Goal: Register for event/course

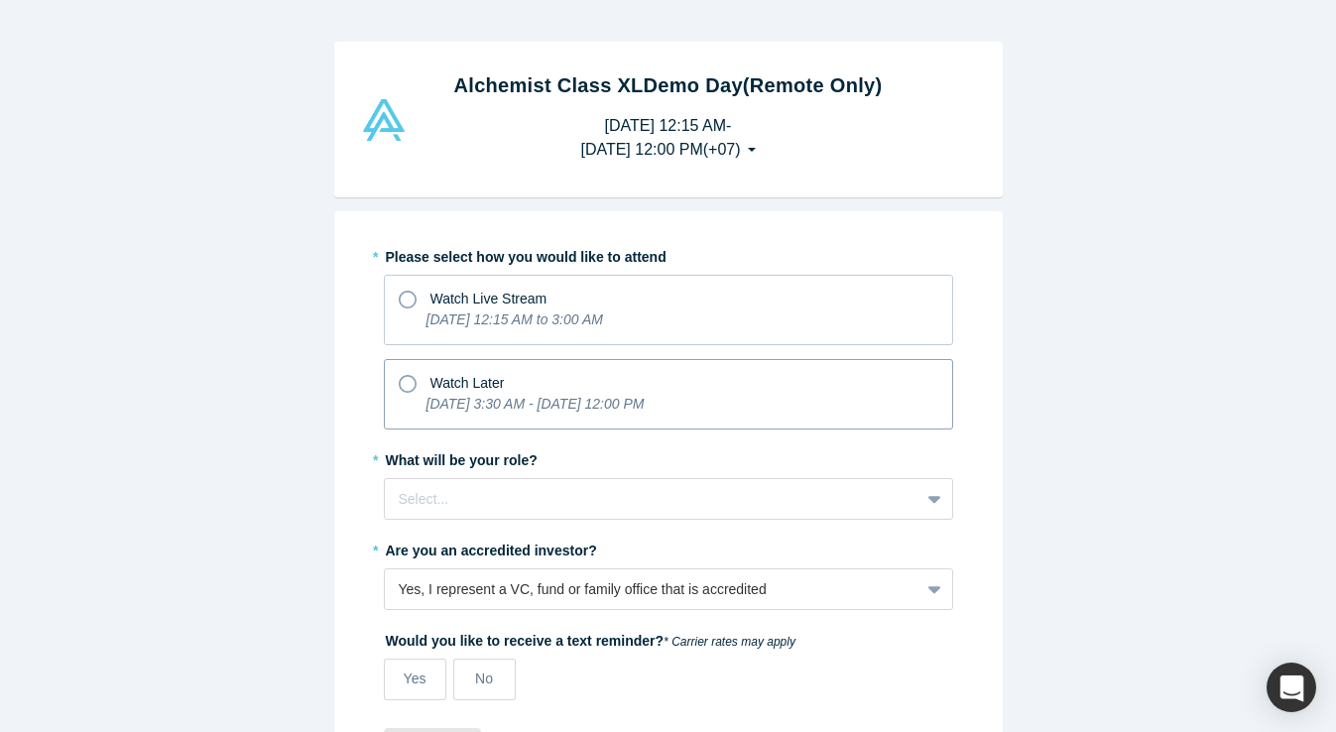
click at [412, 386] on icon at bounding box center [408, 384] width 18 height 18
click at [0, 0] on input "Watch Later [DATE] 3:30 AM - [DATE] 12:00 PM" at bounding box center [0, 0] width 0 height 0
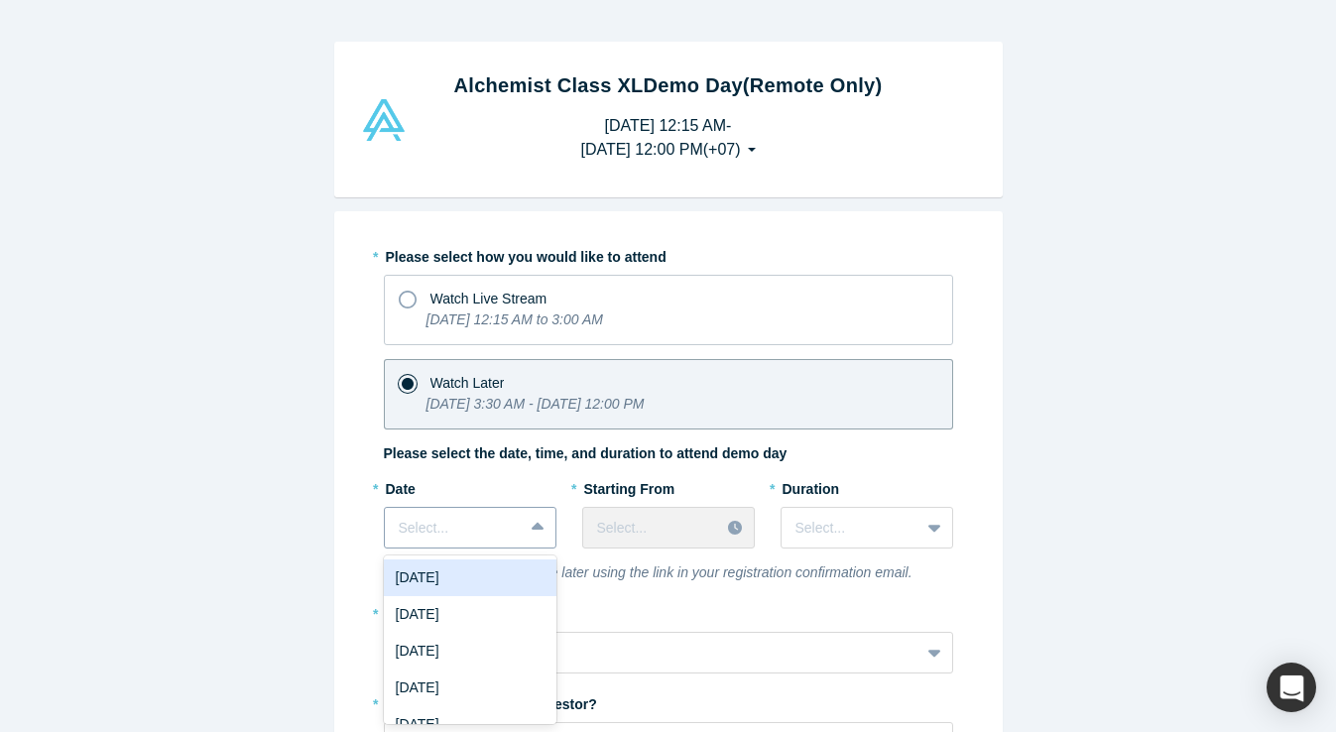
scroll to position [96, 0]
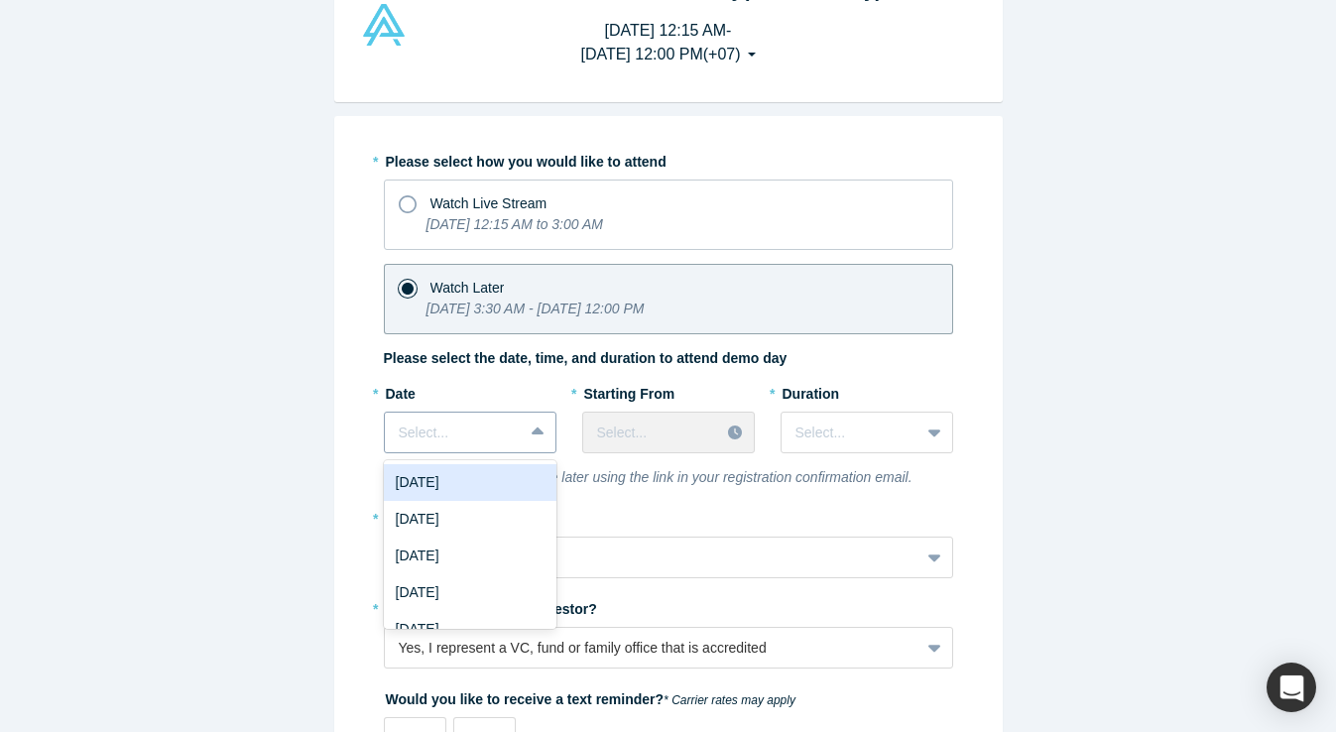
click at [536, 453] on div "[DATE], 1 of 7. 7 results available. Use Up and Down to choose options, press E…" at bounding box center [470, 433] width 173 height 42
click at [481, 487] on div "[DATE]" at bounding box center [470, 481] width 173 height 37
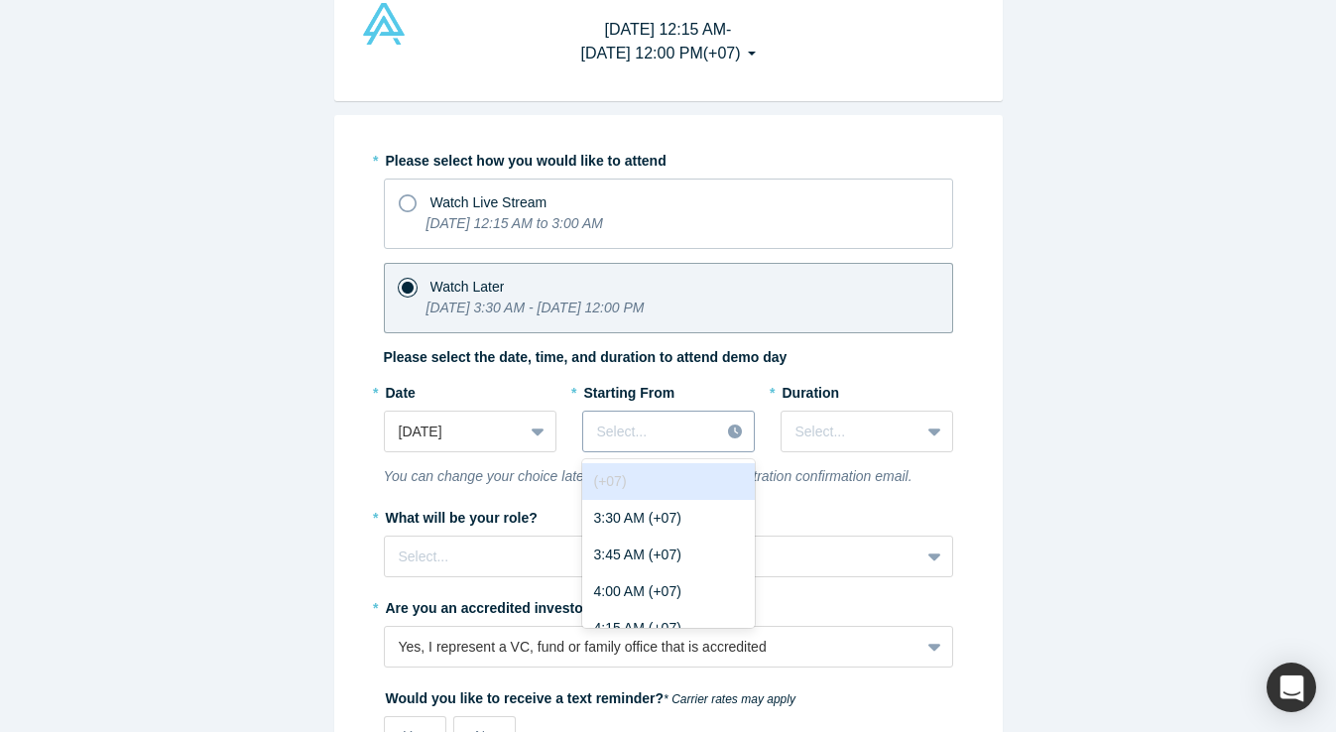
scroll to position [129, 0]
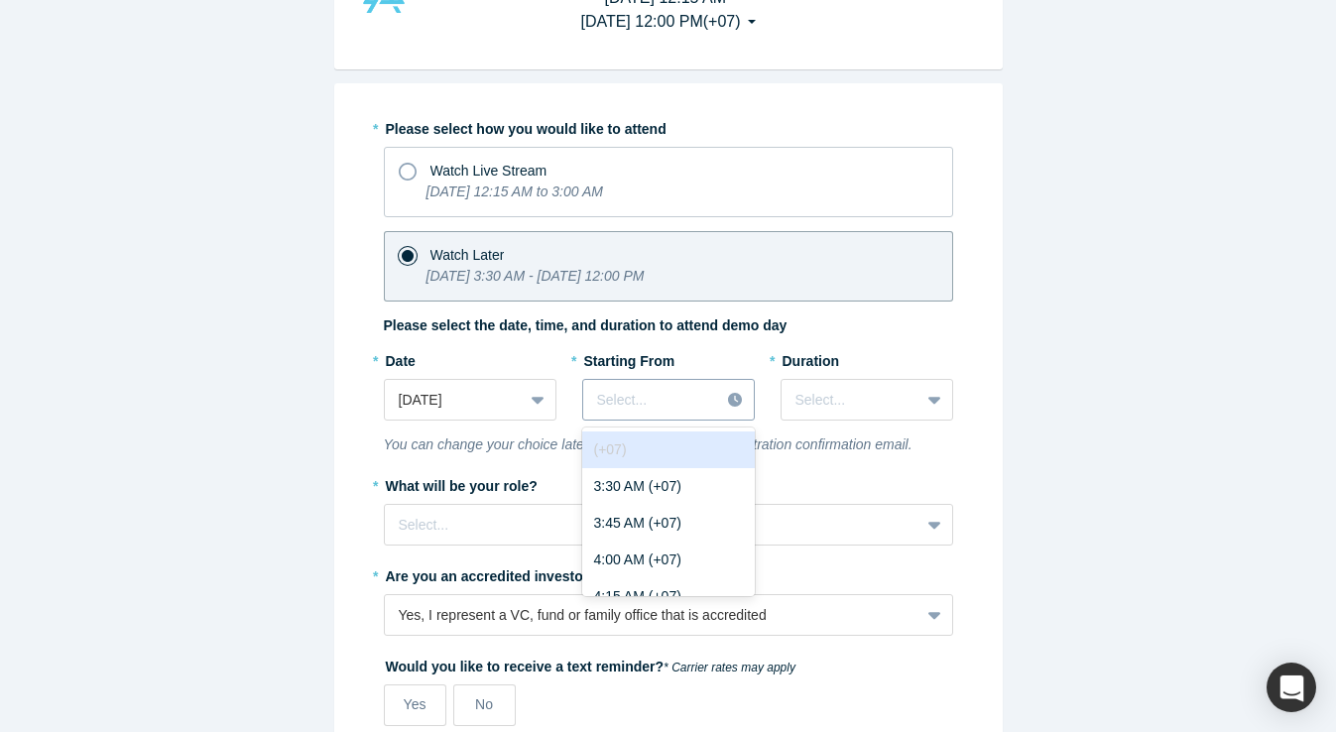
click at [737, 421] on div "(+07) disabled, 1 of 83. 83 results available. Use Up and Down to choose option…" at bounding box center [668, 400] width 173 height 42
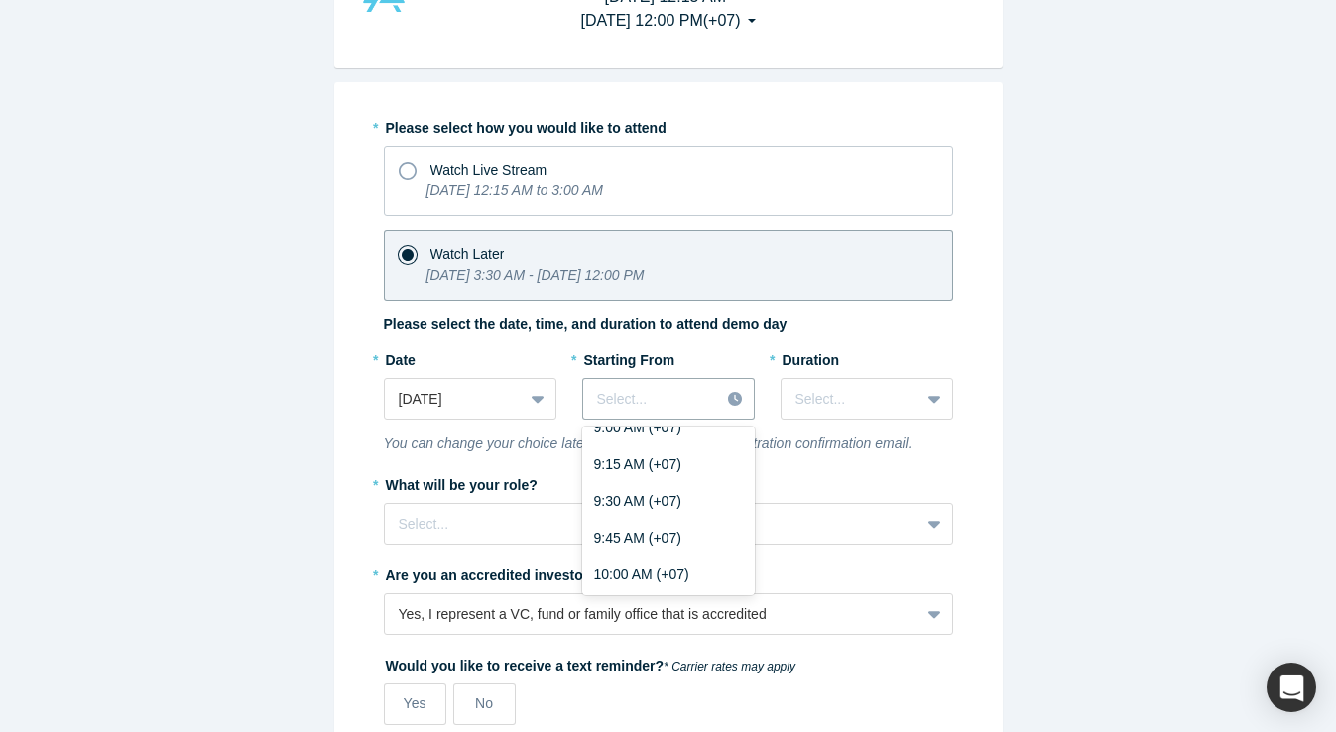
scroll to position [878, 0]
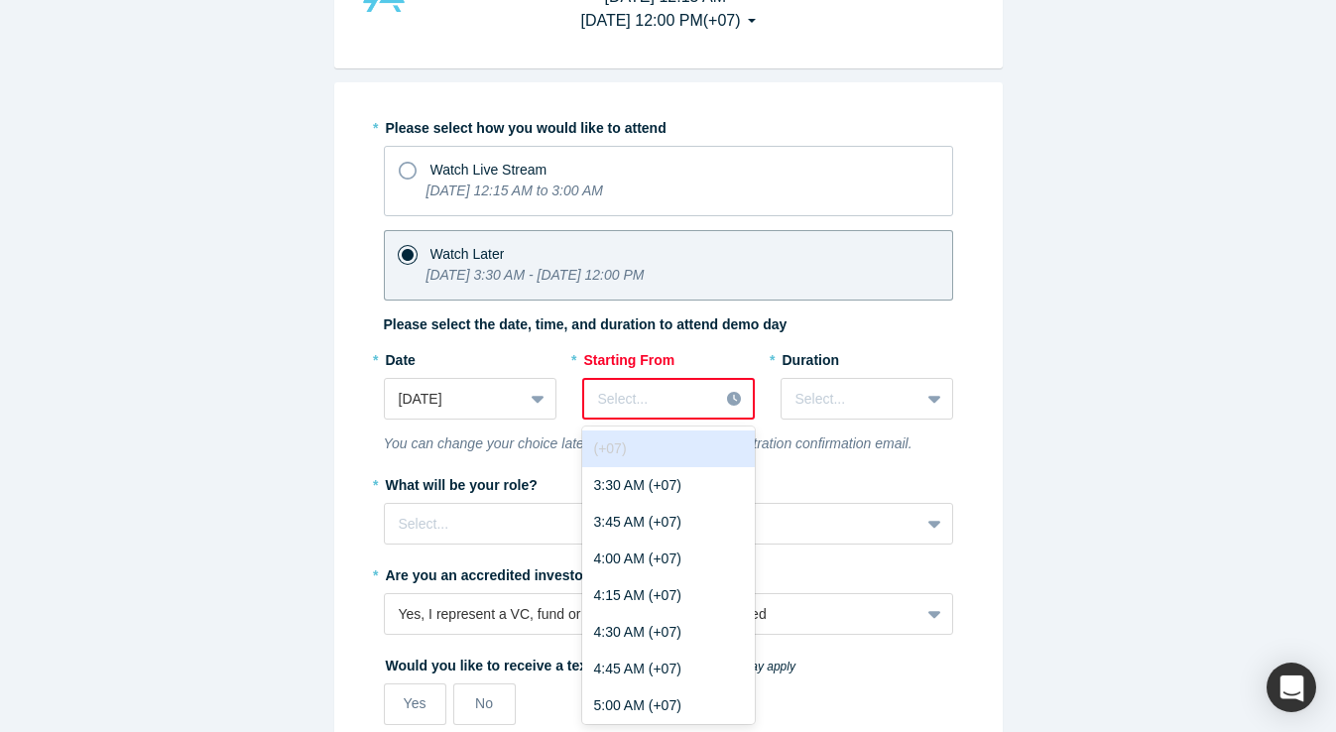
click at [733, 396] on icon at bounding box center [734, 399] width 14 height 14
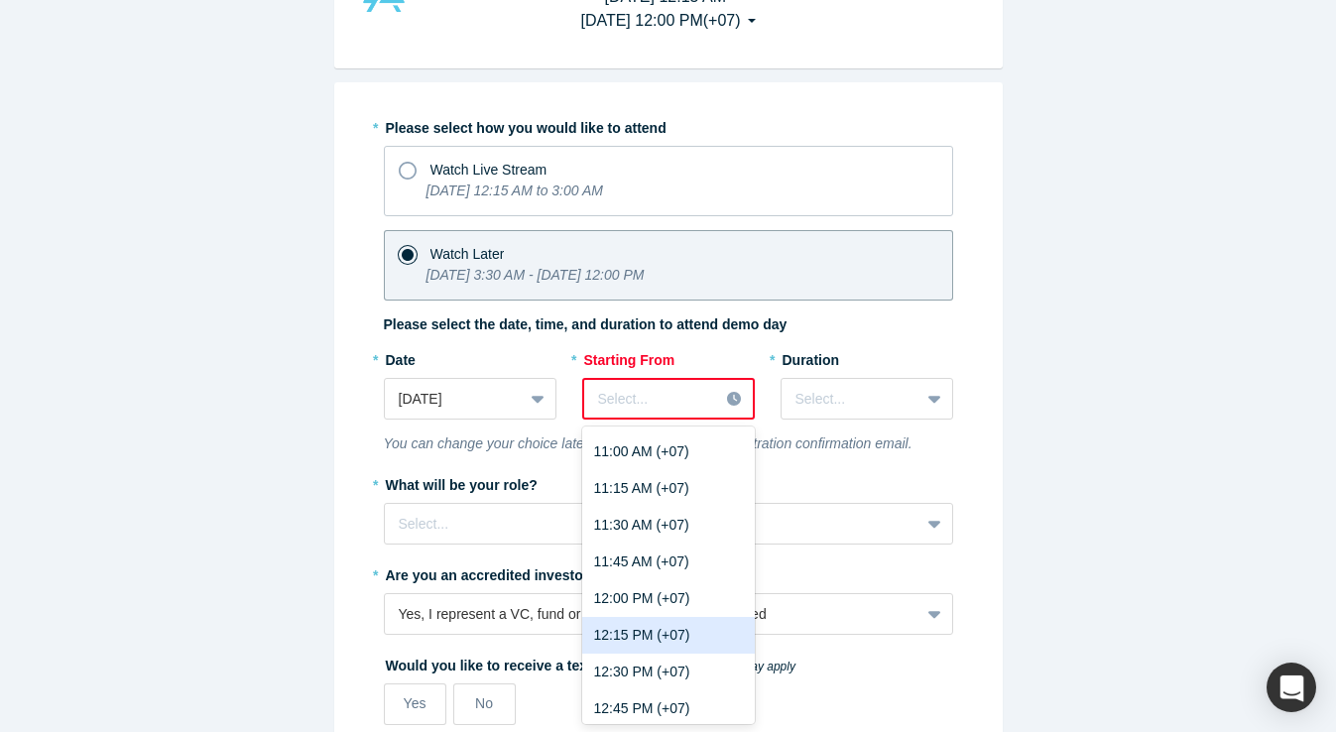
scroll to position [1140, 0]
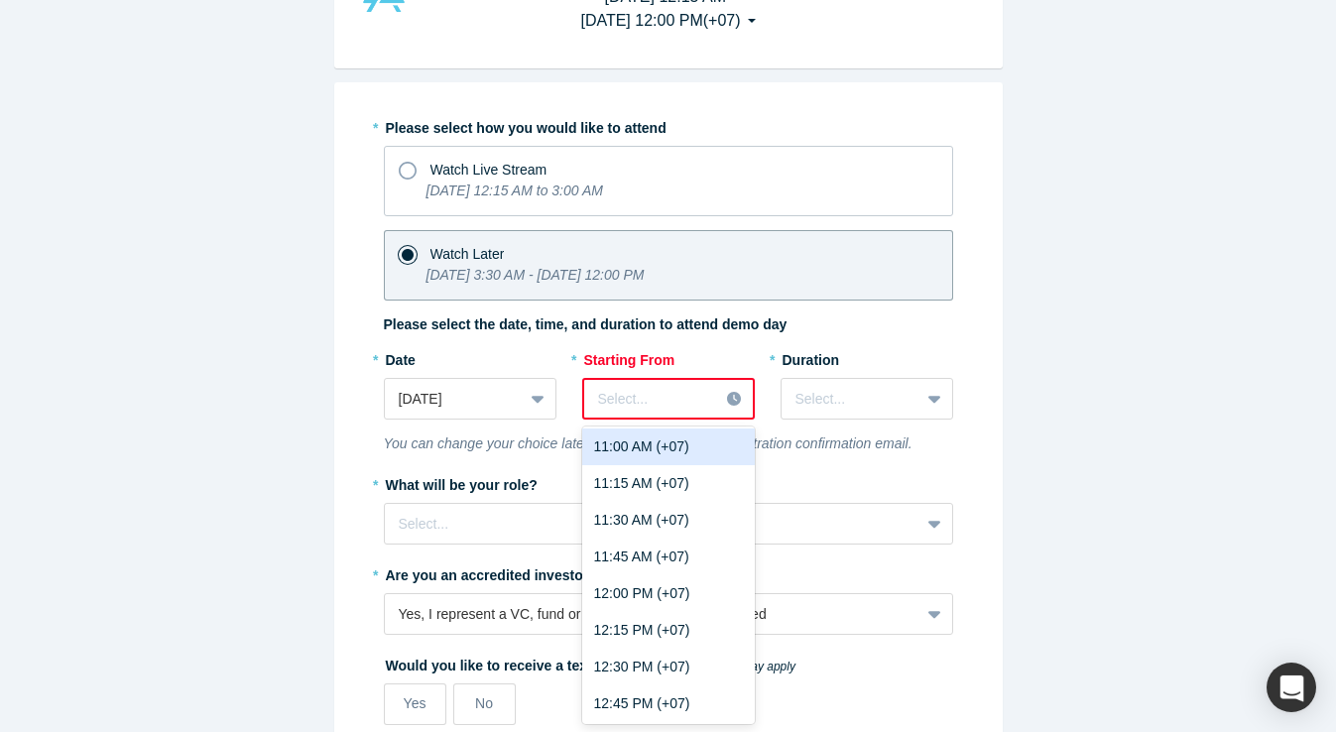
click at [656, 445] on div "11:00 AM (+07)" at bounding box center [668, 447] width 173 height 37
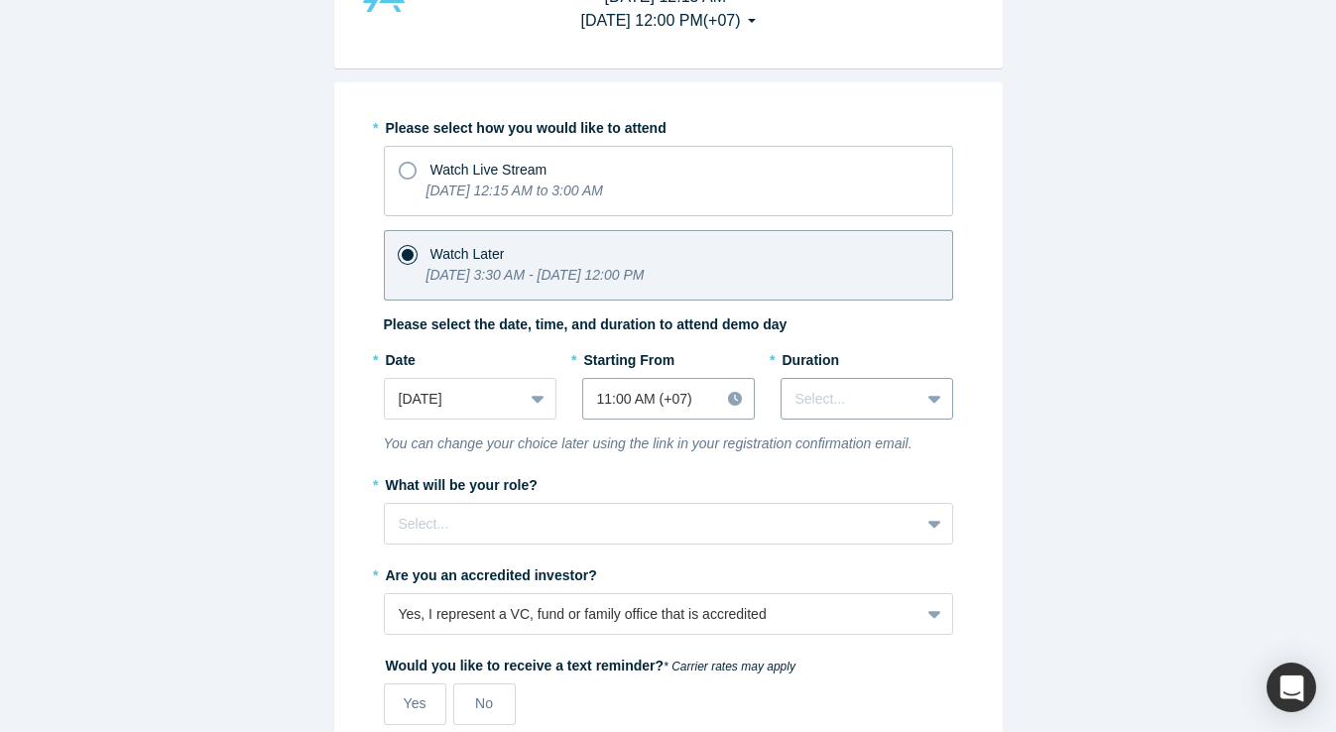
click at [941, 400] on div at bounding box center [937, 399] width 32 height 36
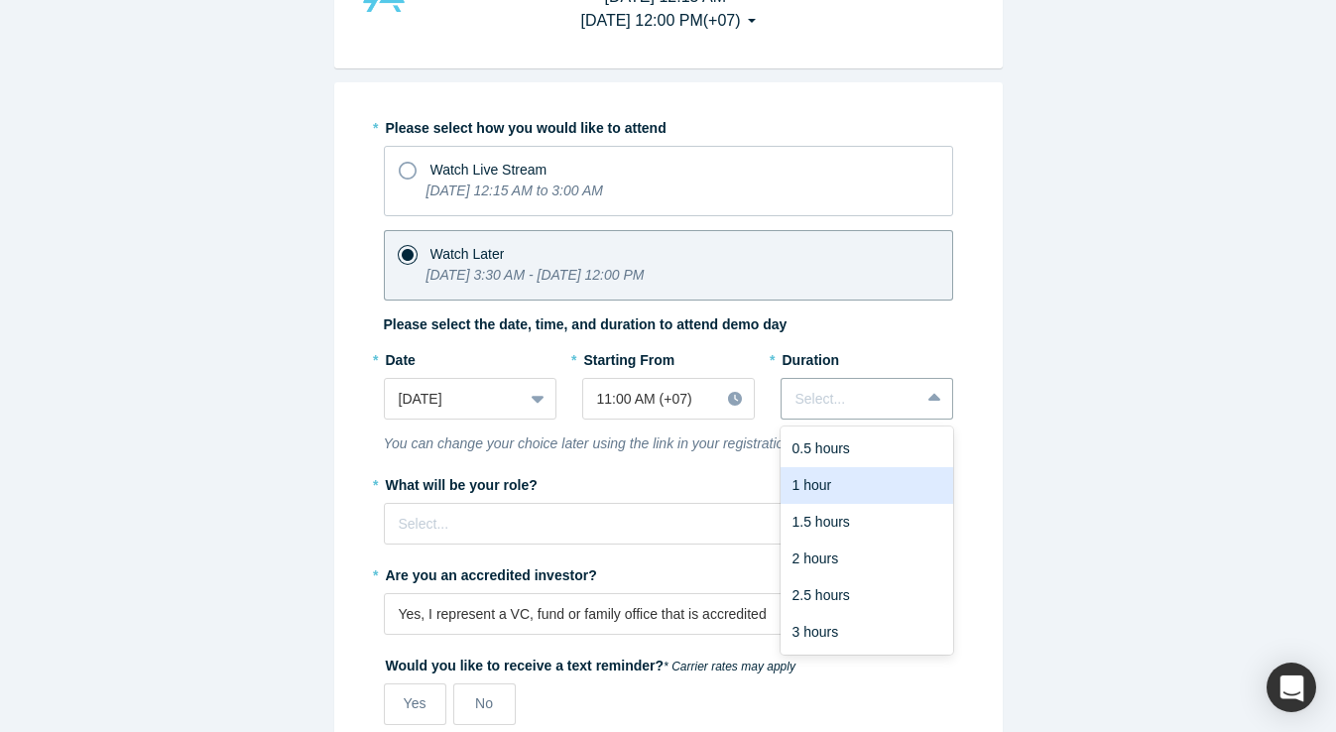
click at [856, 480] on div "1 hour" at bounding box center [867, 485] width 173 height 37
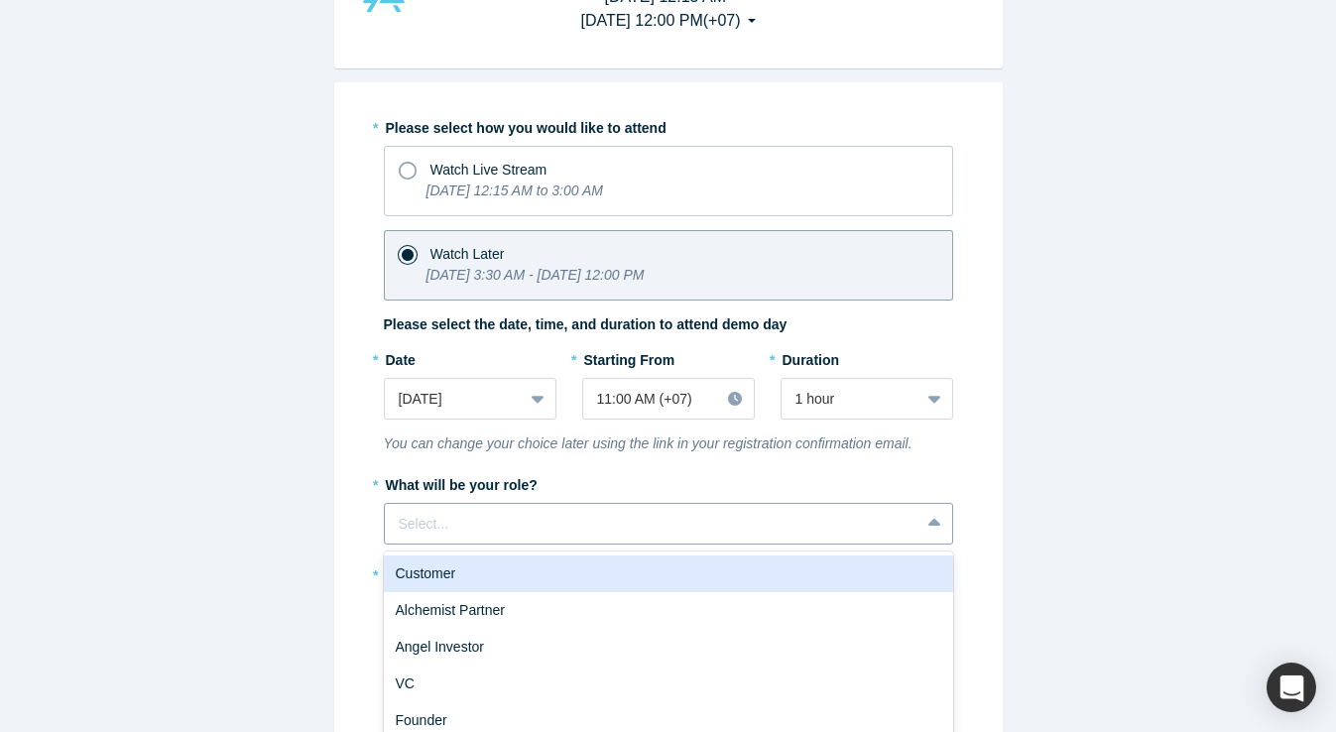
scroll to position [185, 0]
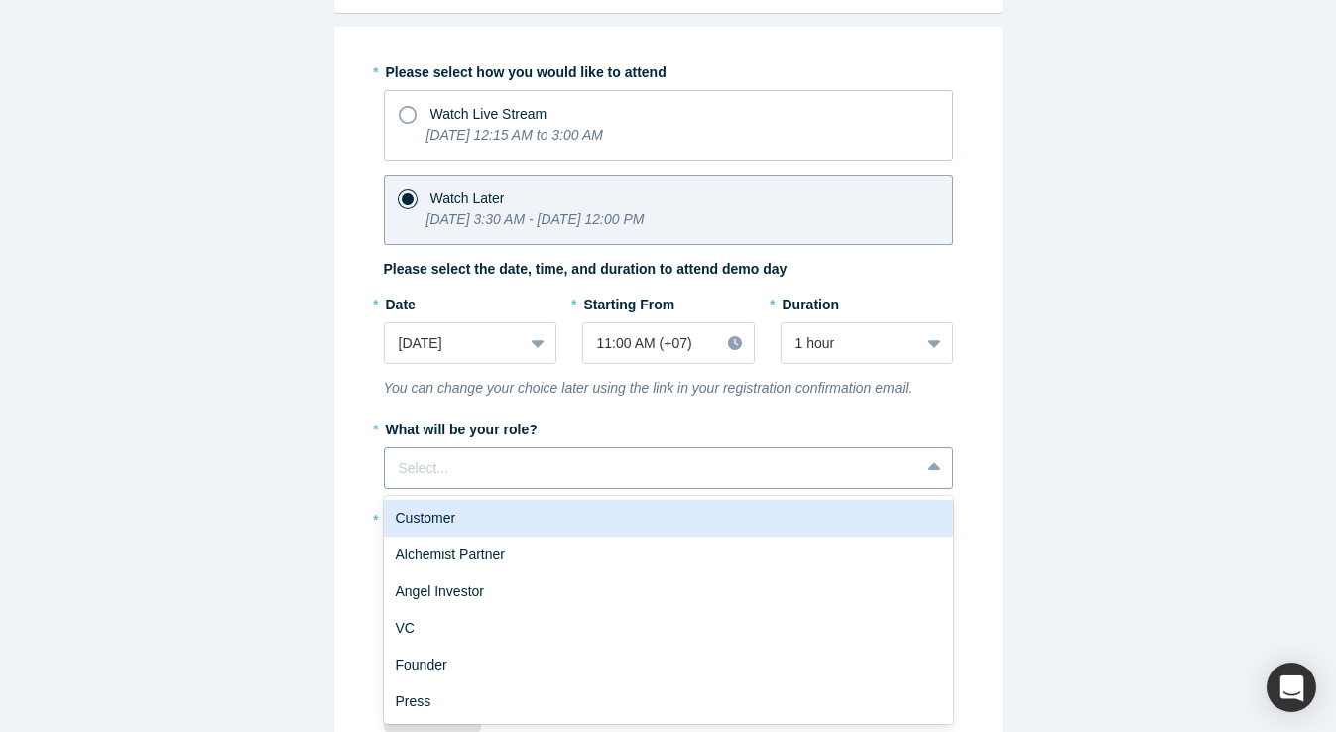
click at [479, 489] on div "Customer, 1 of 6. 6 results available. Use Up and Down to choose options, press…" at bounding box center [668, 468] width 569 height 42
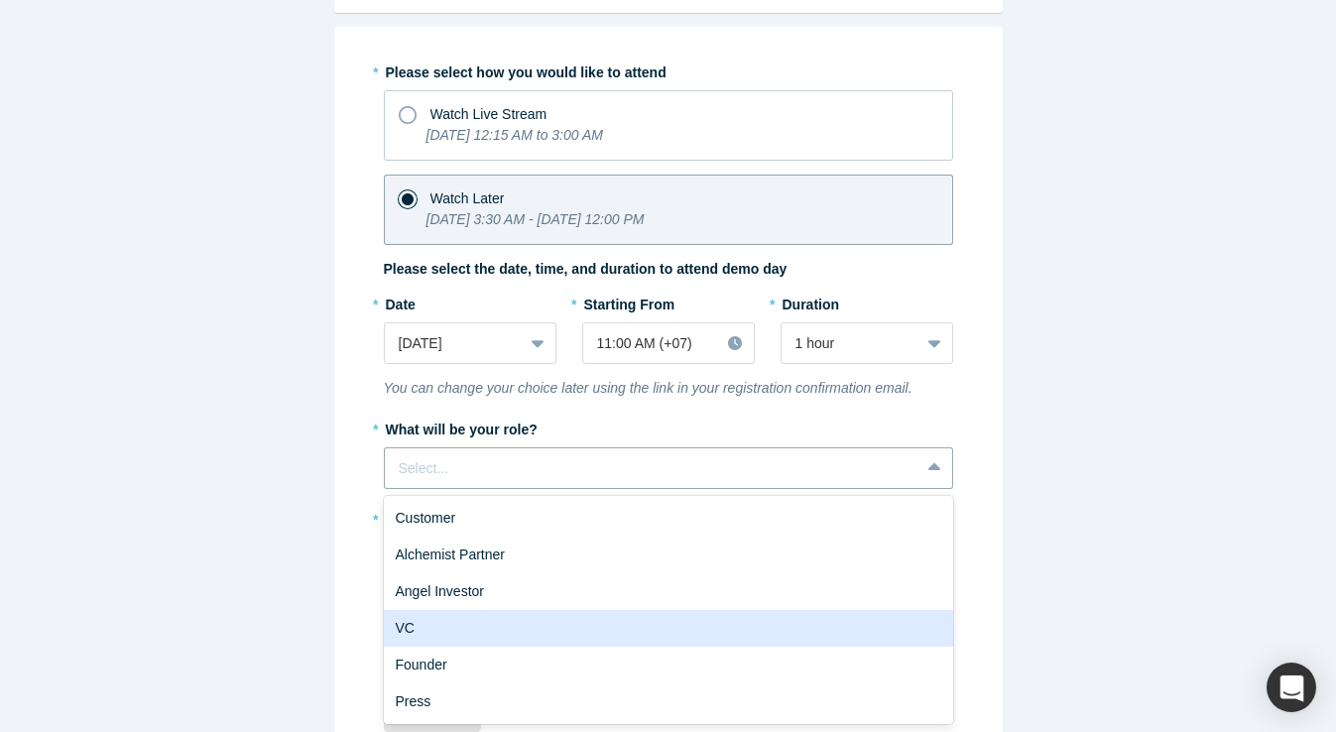
click at [443, 637] on div "VC" at bounding box center [668, 628] width 569 height 37
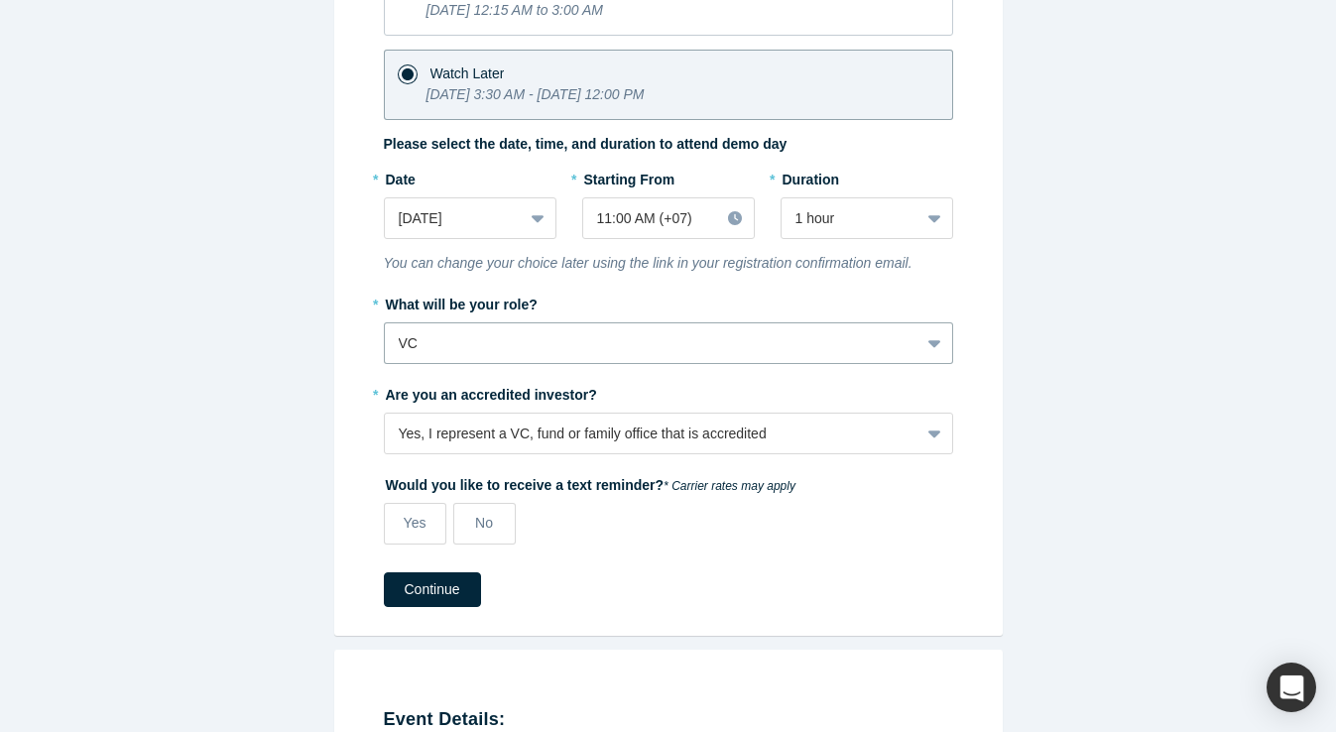
scroll to position [313, 0]
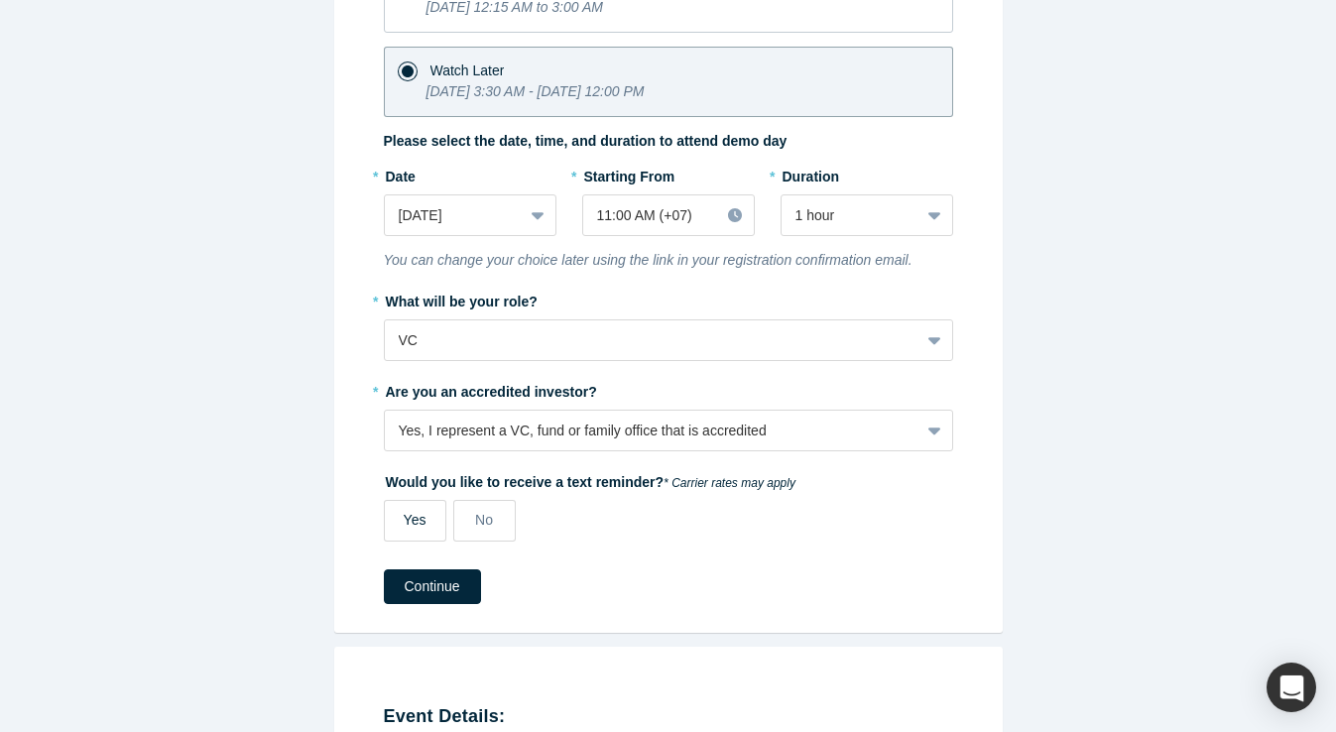
click at [416, 522] on span "Yes" at bounding box center [415, 520] width 23 height 16
click at [0, 0] on input "Yes" at bounding box center [0, 0] width 0 height 0
select select "US"
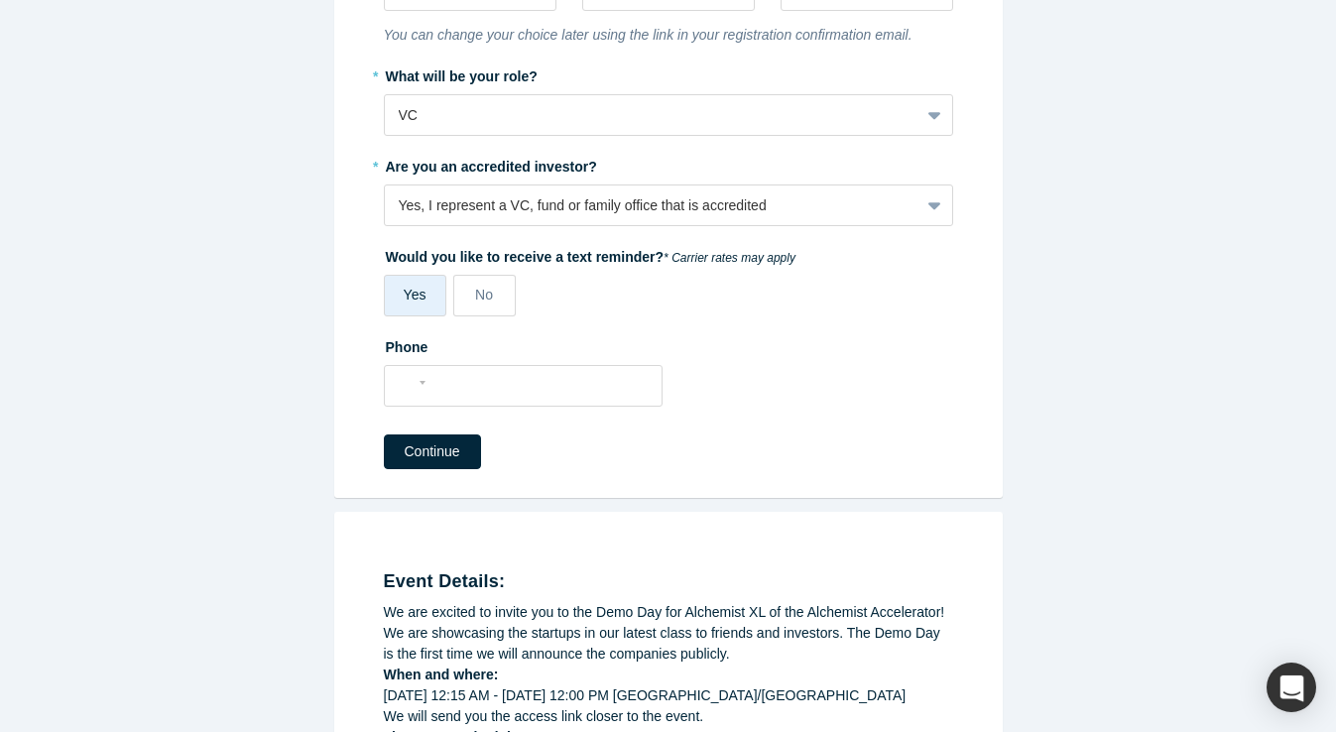
scroll to position [553, 0]
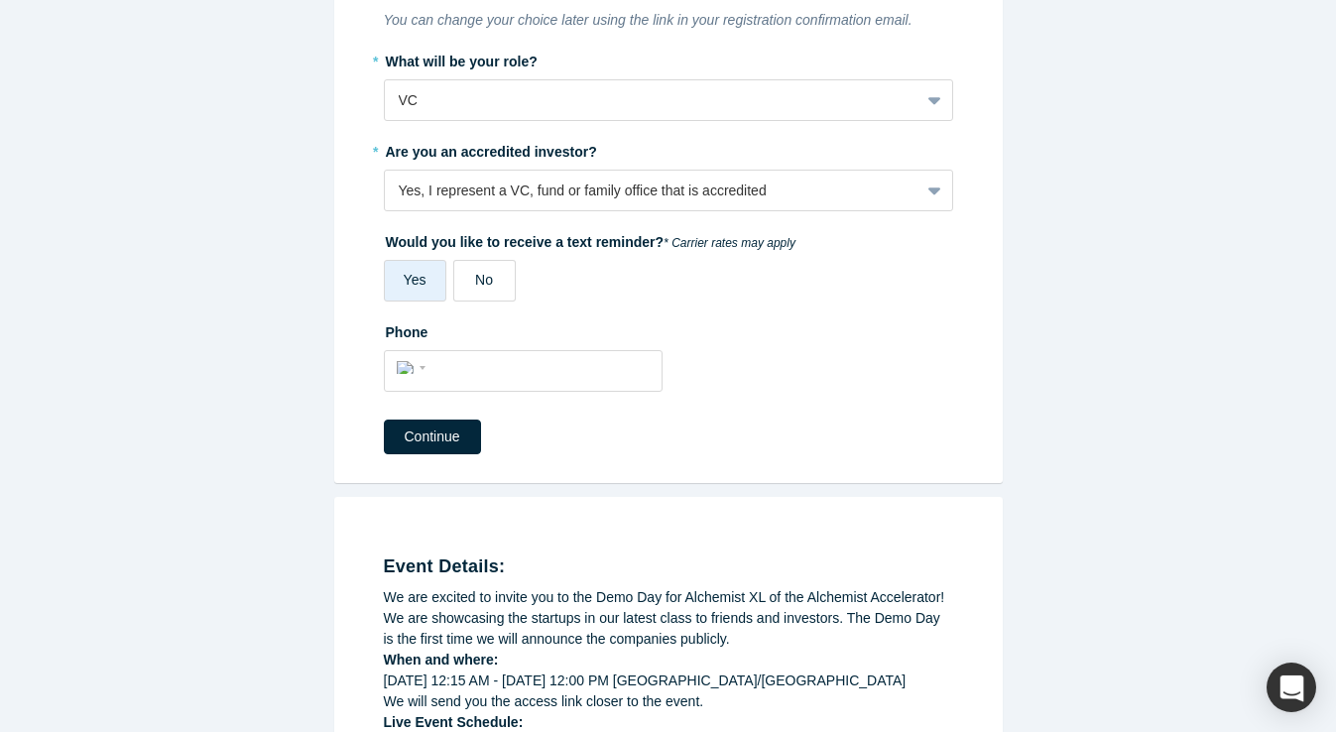
click at [495, 277] on label "No" at bounding box center [484, 281] width 63 height 42
click at [0, 0] on input "No" at bounding box center [0, 0] width 0 height 0
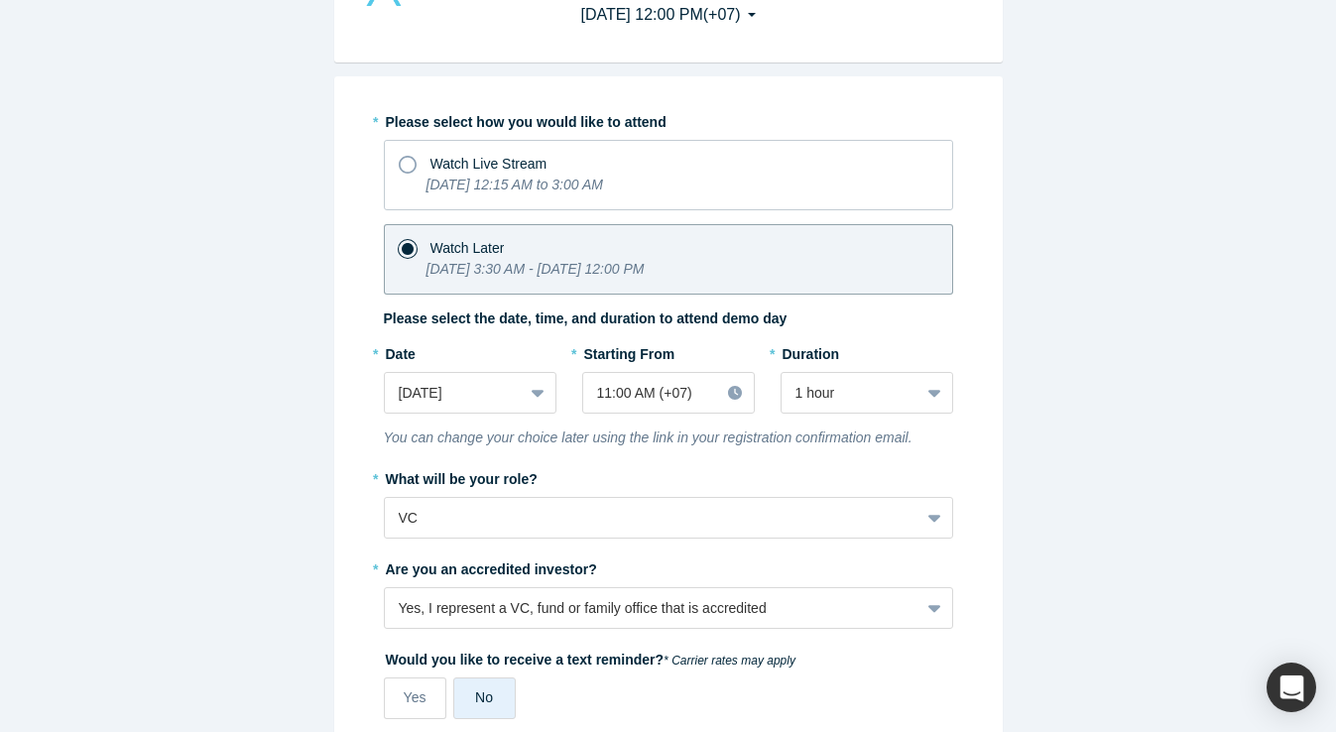
scroll to position [141, 0]
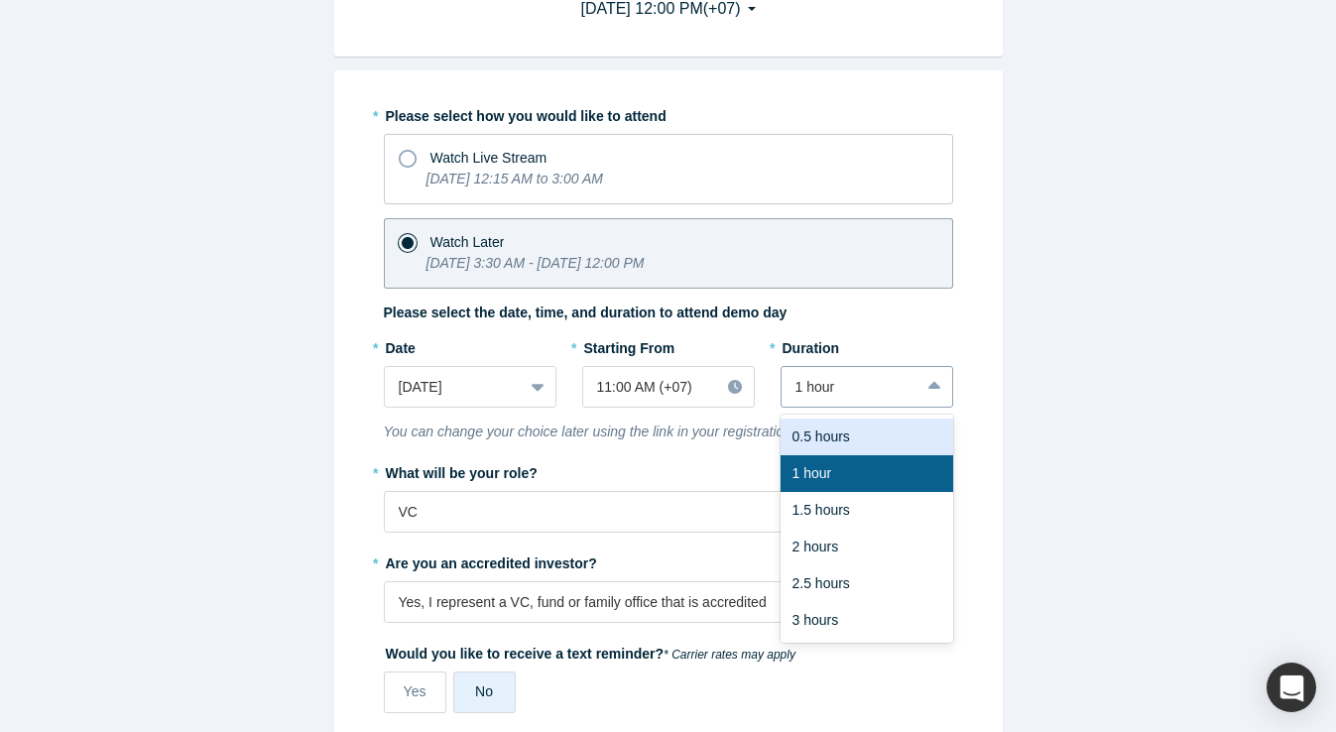
click at [929, 387] on icon at bounding box center [935, 387] width 13 height 20
click at [870, 469] on div "1 hour" at bounding box center [867, 473] width 173 height 37
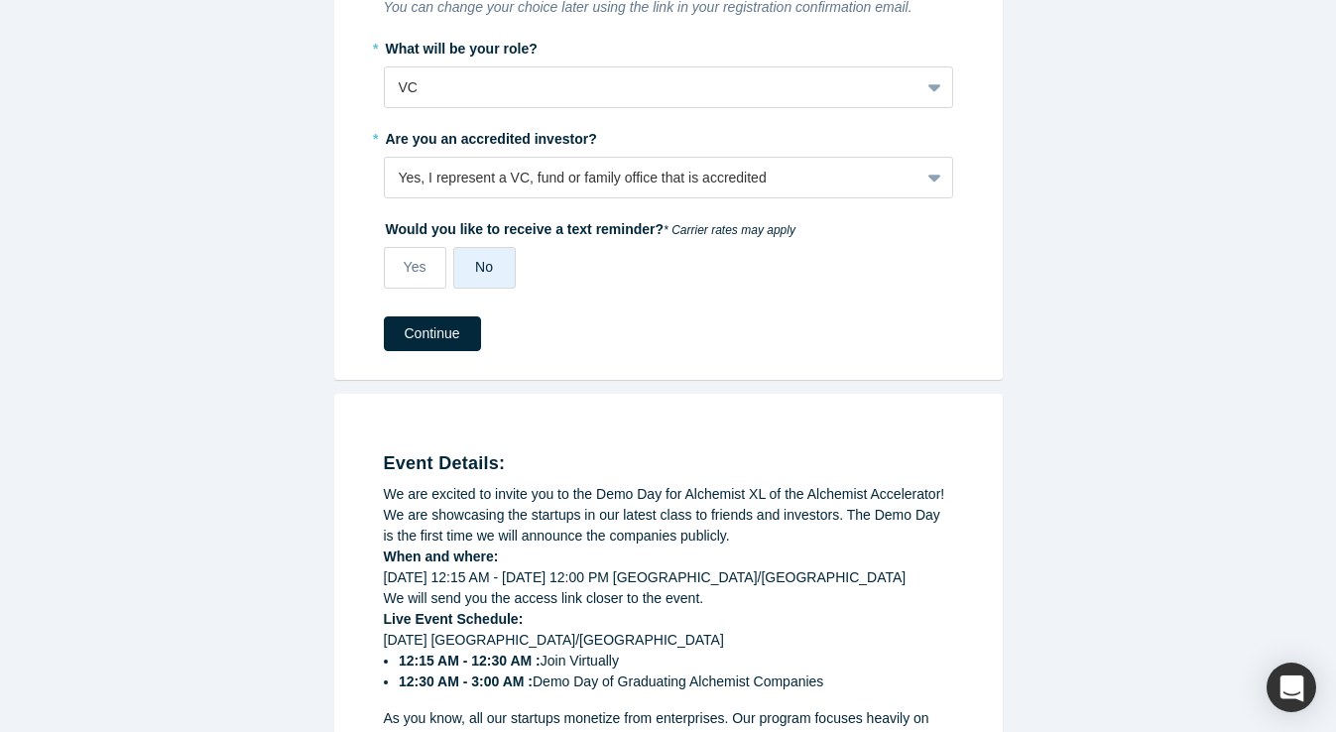
scroll to position [569, 0]
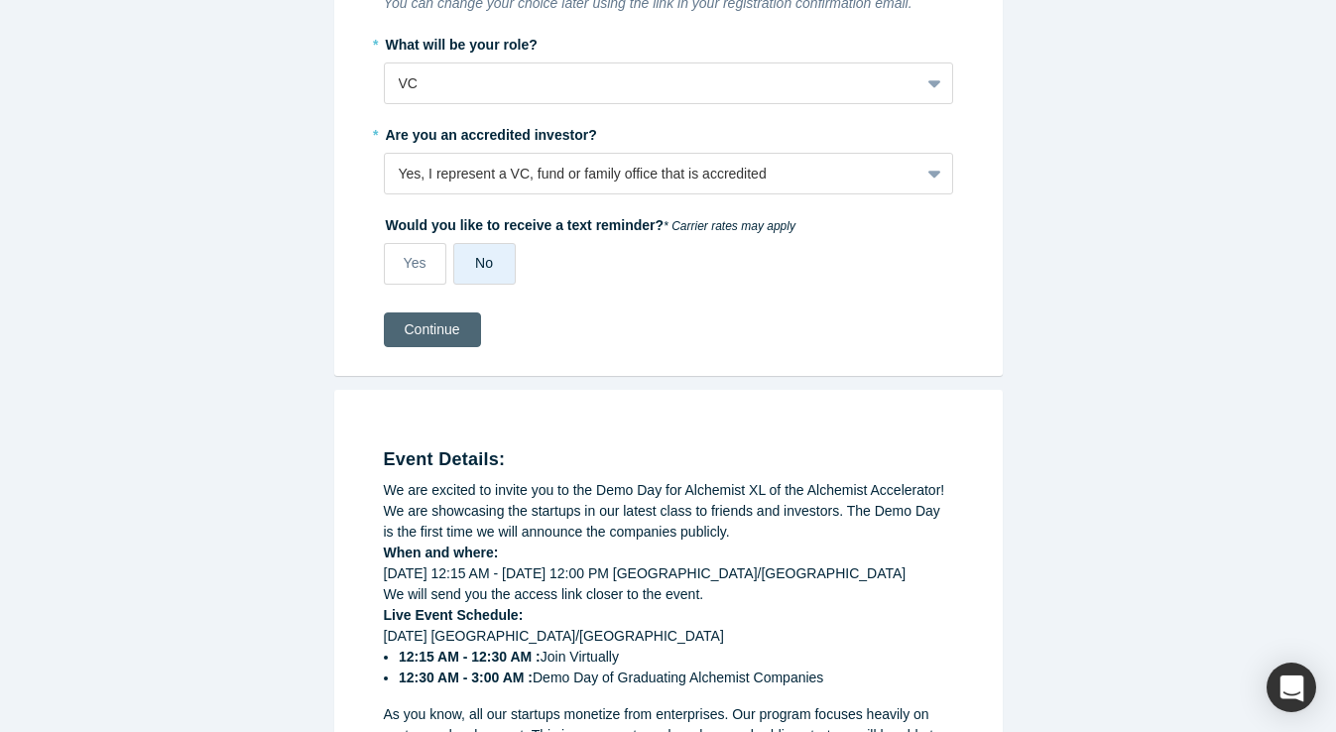
click at [413, 327] on button "Continue" at bounding box center [432, 330] width 97 height 35
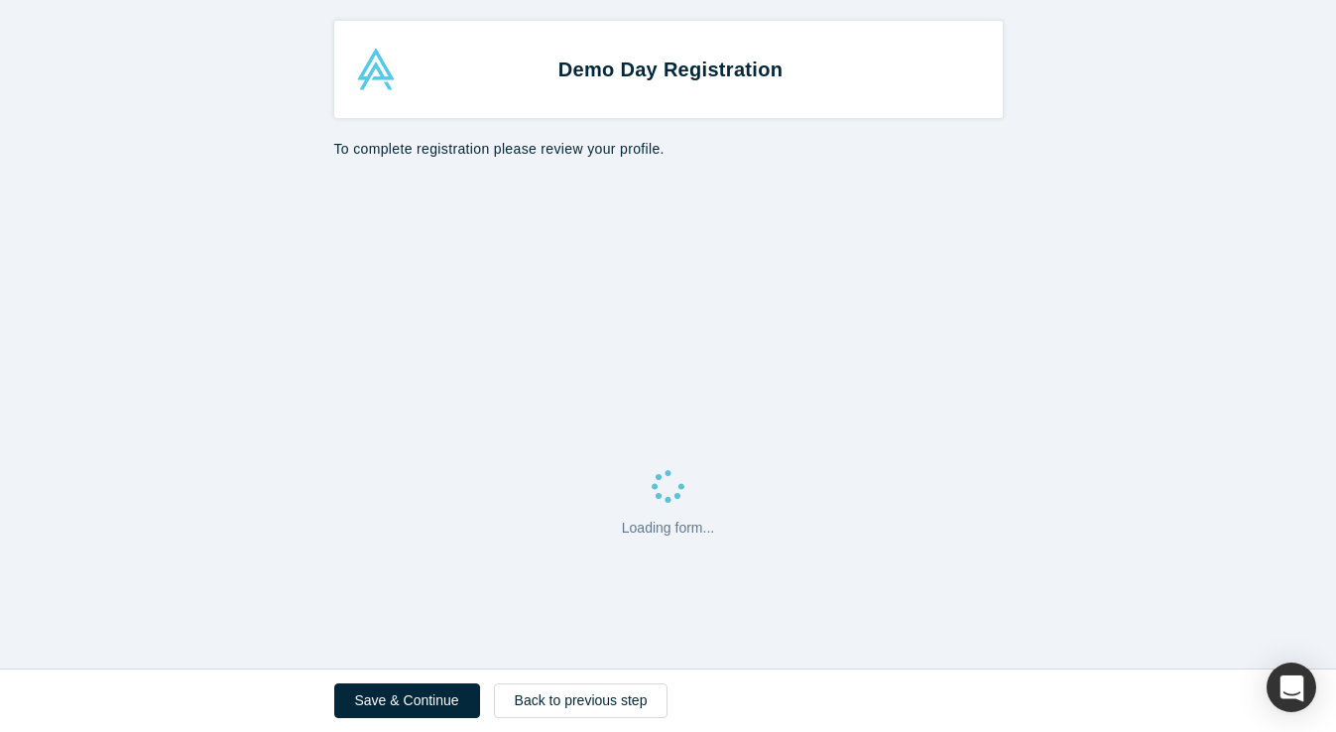
select select "US"
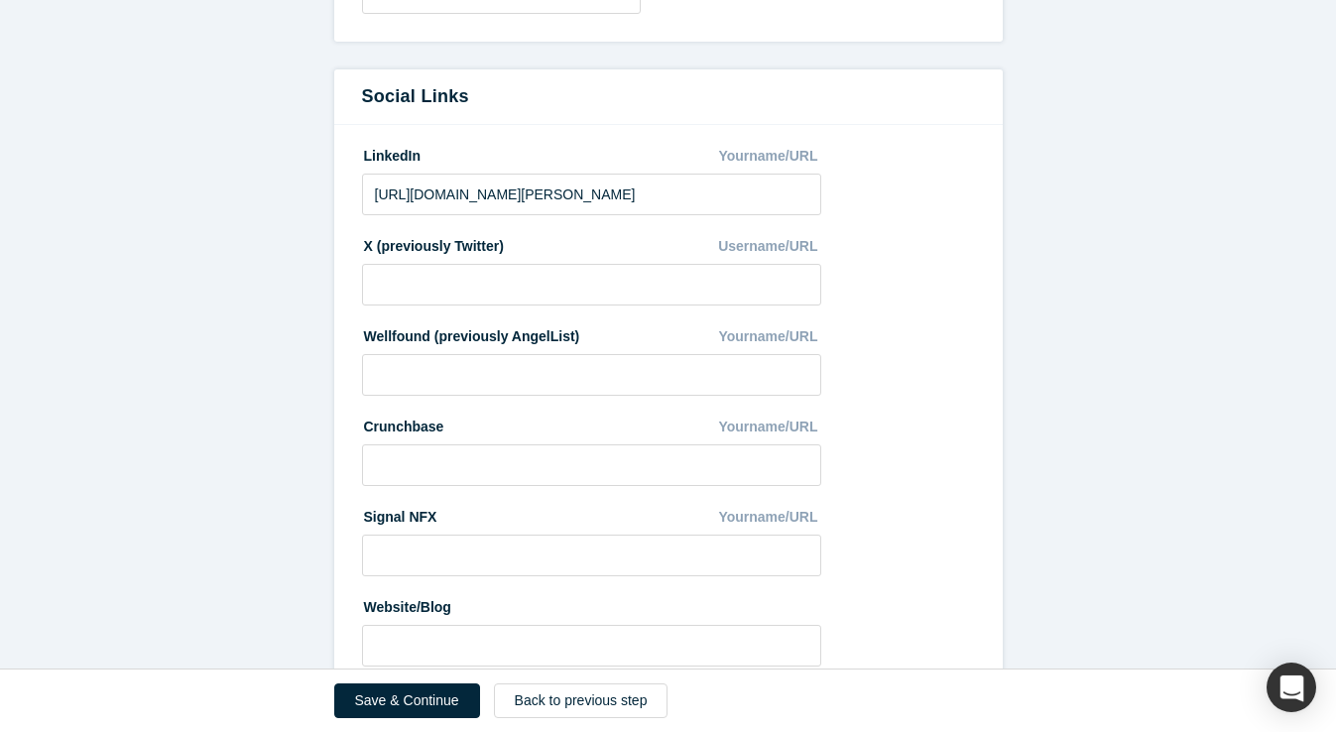
scroll to position [1078, 0]
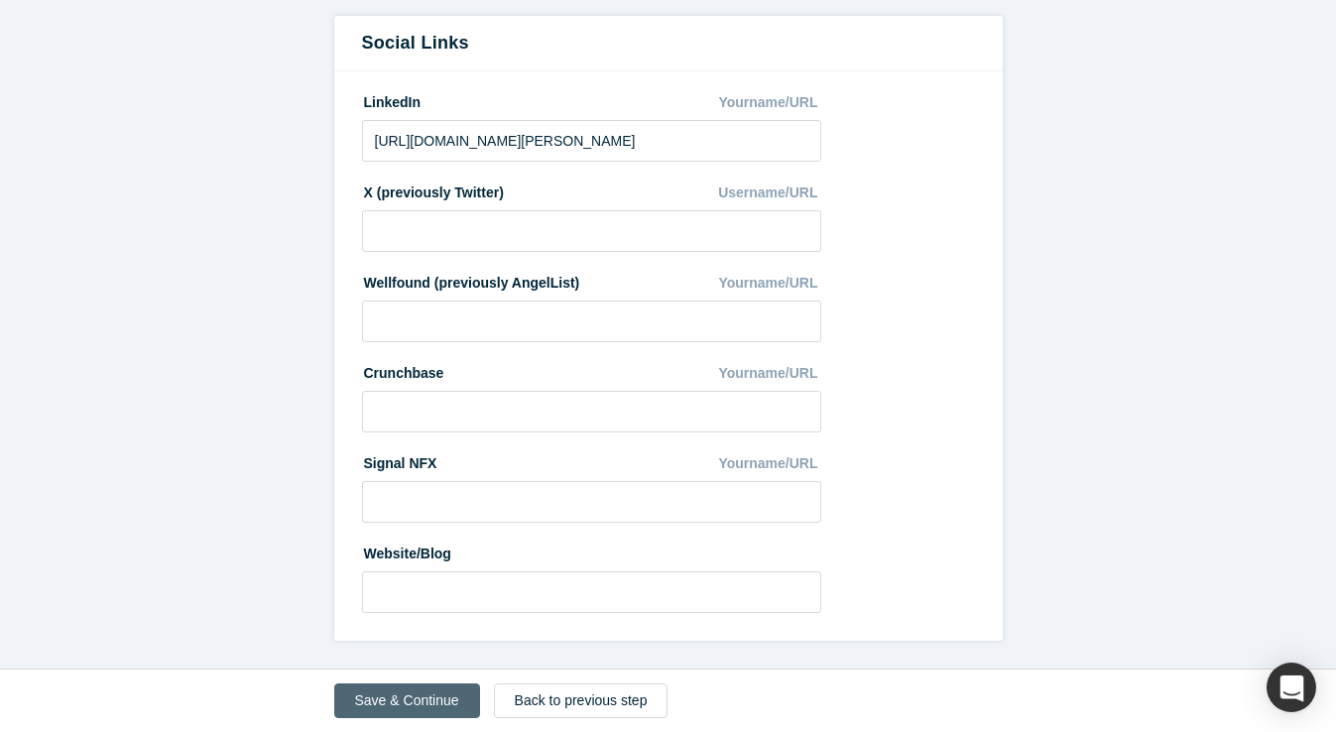
click at [381, 698] on button "Save & Continue" at bounding box center [407, 701] width 146 height 35
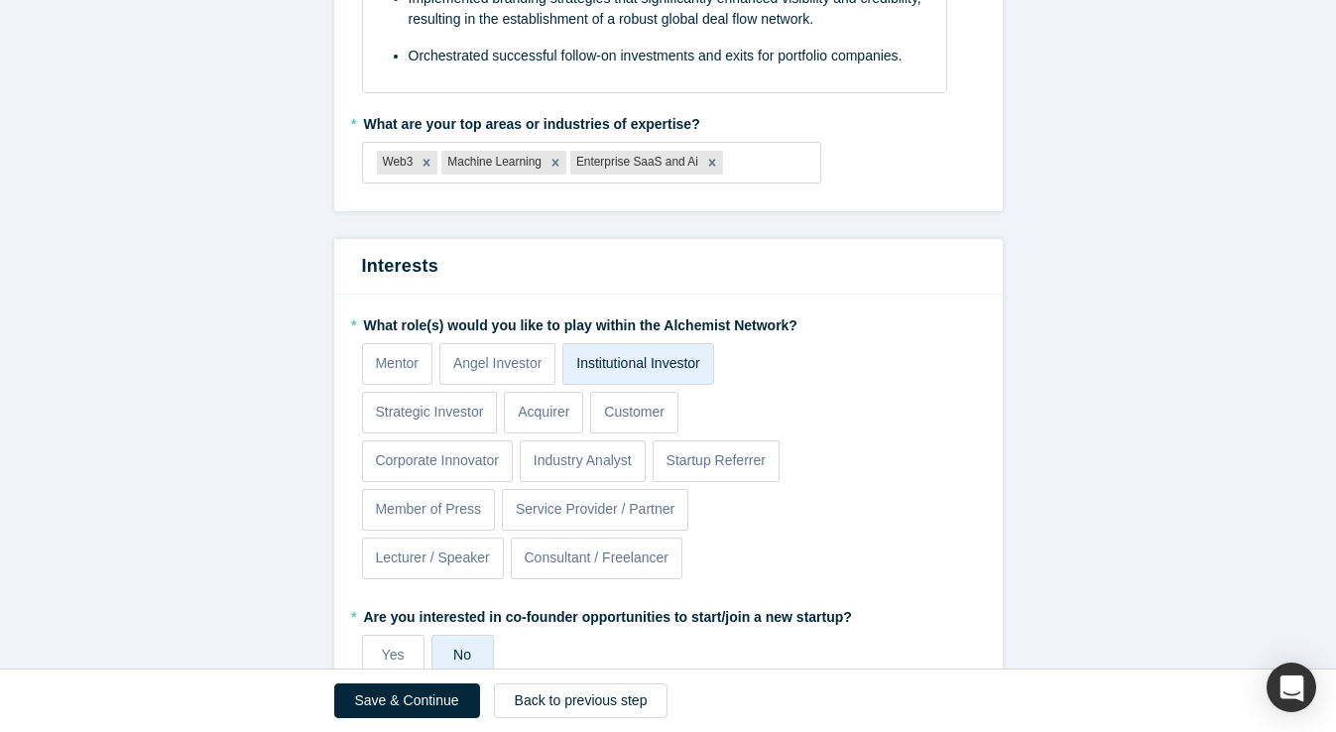
scroll to position [327, 0]
click at [424, 159] on icon "Remove Web3" at bounding box center [427, 160] width 7 height 7
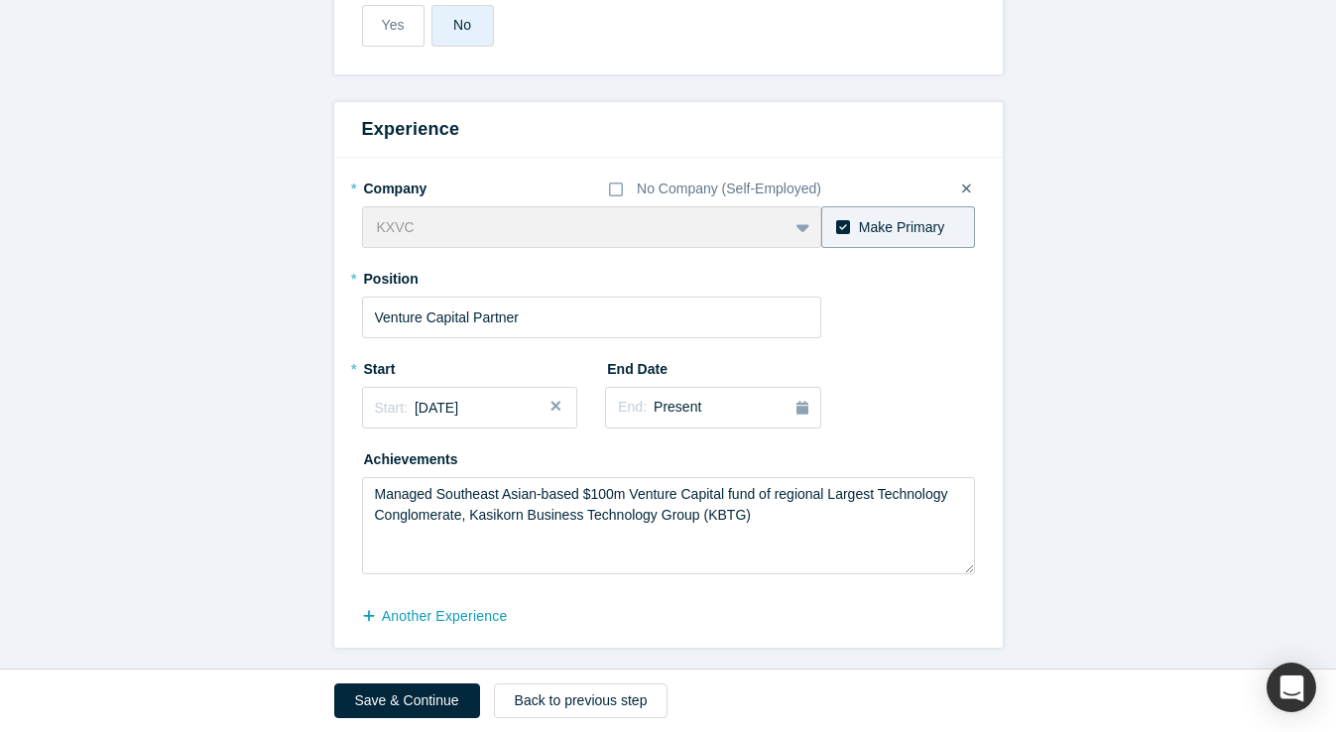
scroll to position [962, 0]
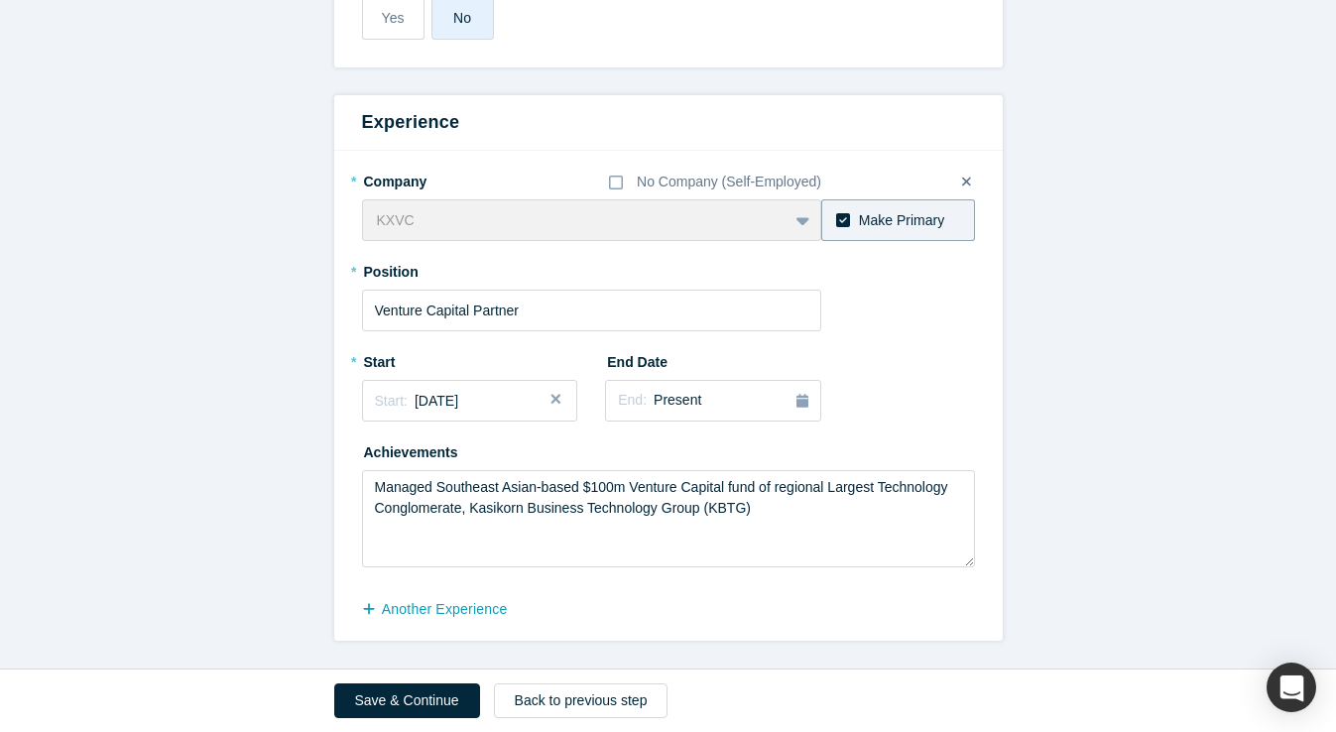
click at [798, 220] on div "KXVC To pick up a draggable item, press the space bar. While dragging, use the …" at bounding box center [592, 220] width 460 height 42
click at [391, 226] on div "KXVC To pick up a draggable item, press the space bar. While dragging, use the …" at bounding box center [592, 220] width 460 height 42
click at [384, 705] on button "Save & Continue" at bounding box center [407, 701] width 146 height 35
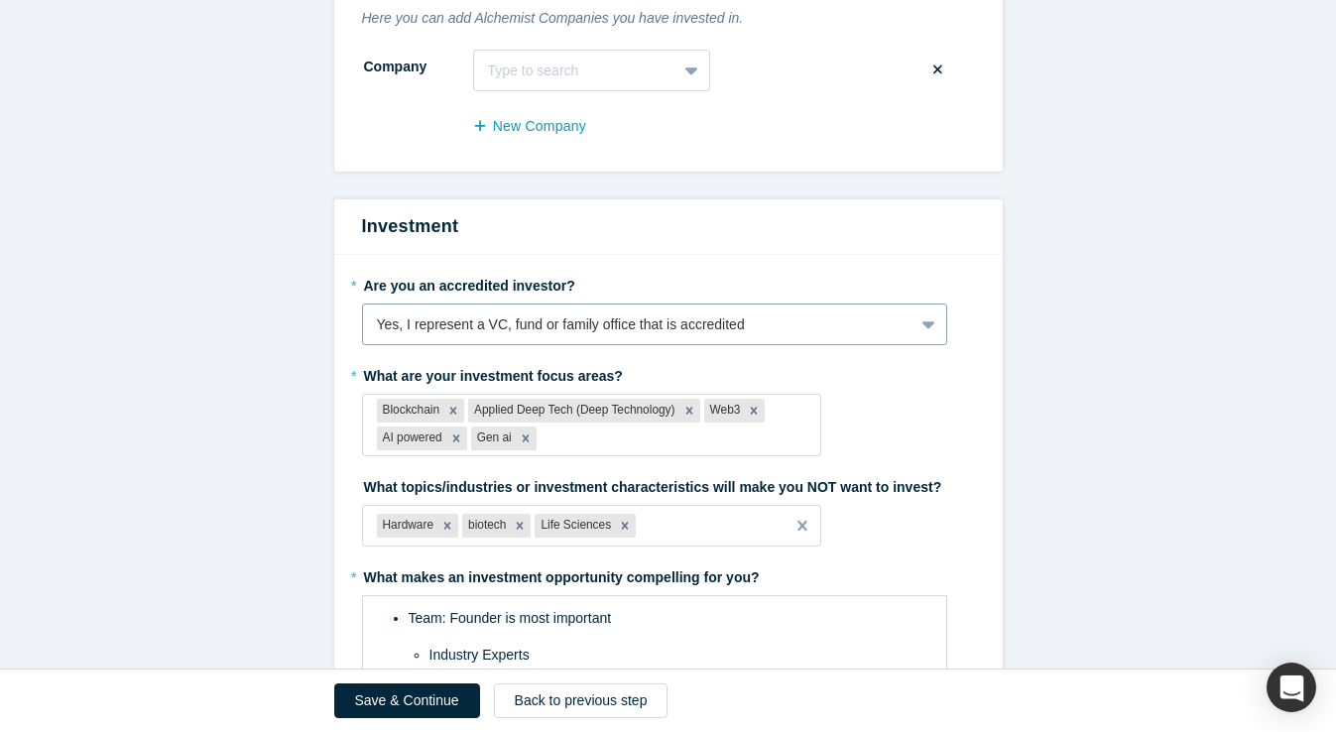
scroll to position [205, 0]
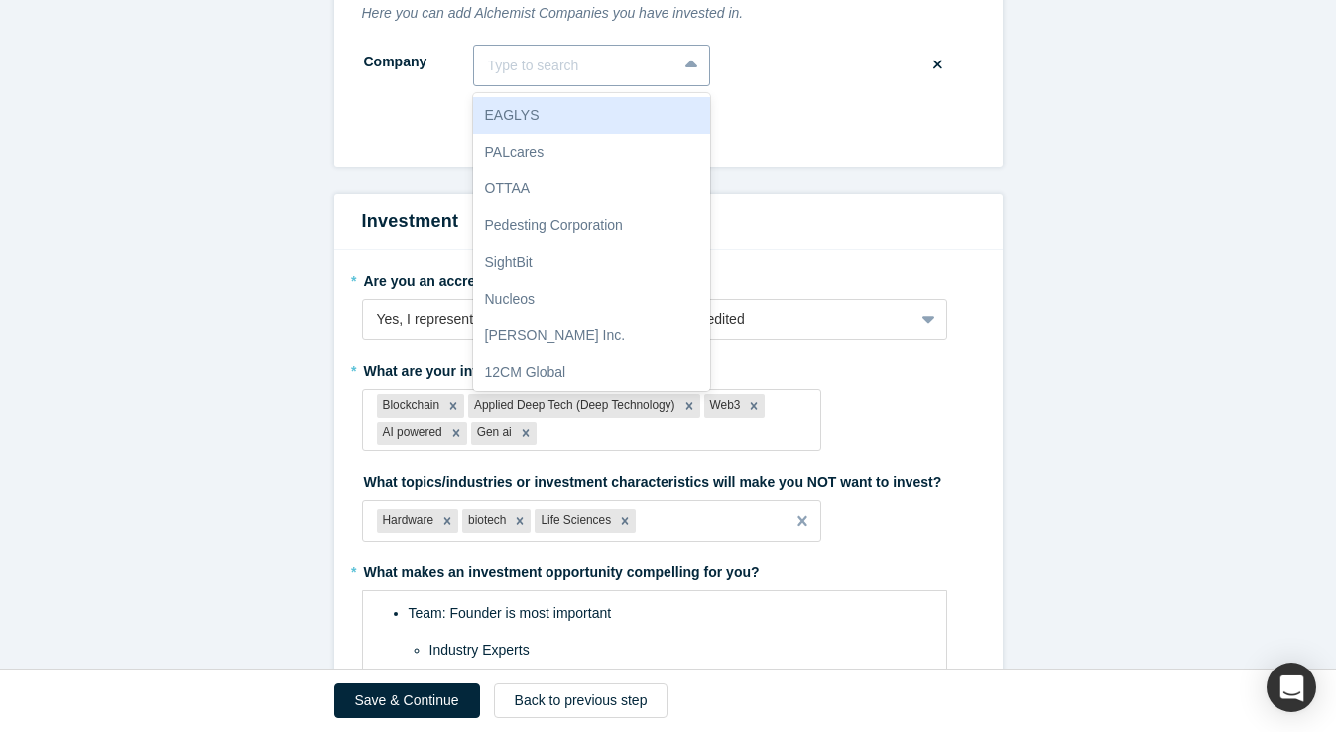
click at [690, 64] on icon at bounding box center [691, 65] width 13 height 8
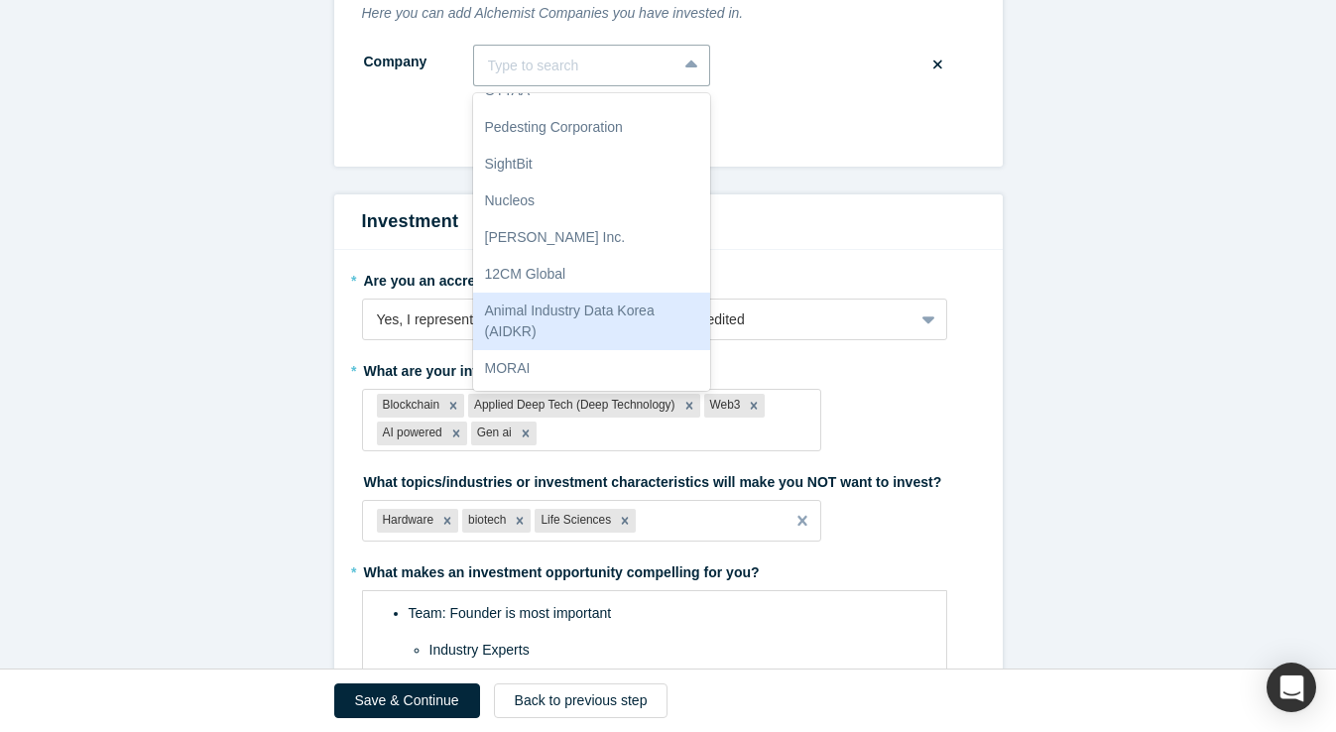
scroll to position [0, 0]
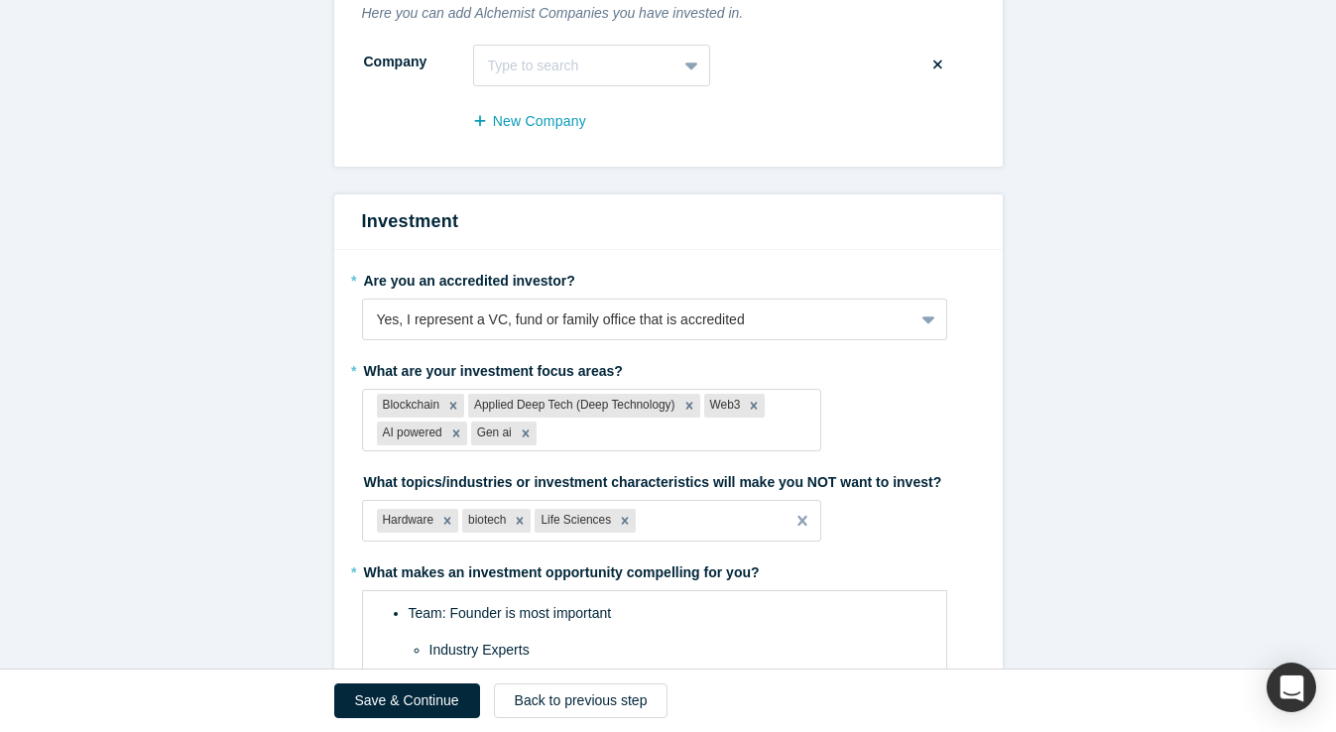
click at [1081, 200] on form "Alchemist Portfolio Here you can add Alchemist Companies you have invested in. …" at bounding box center [668, 472] width 1336 height 1077
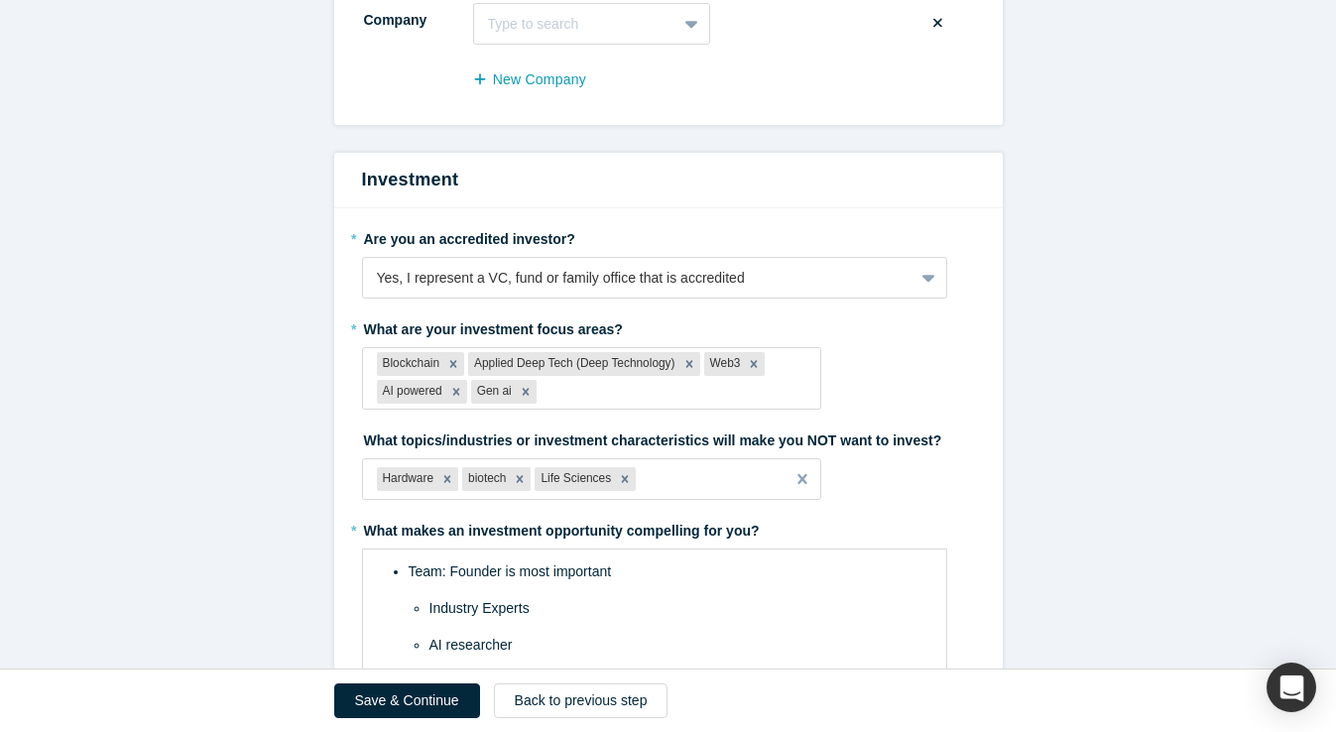
scroll to position [259, 0]
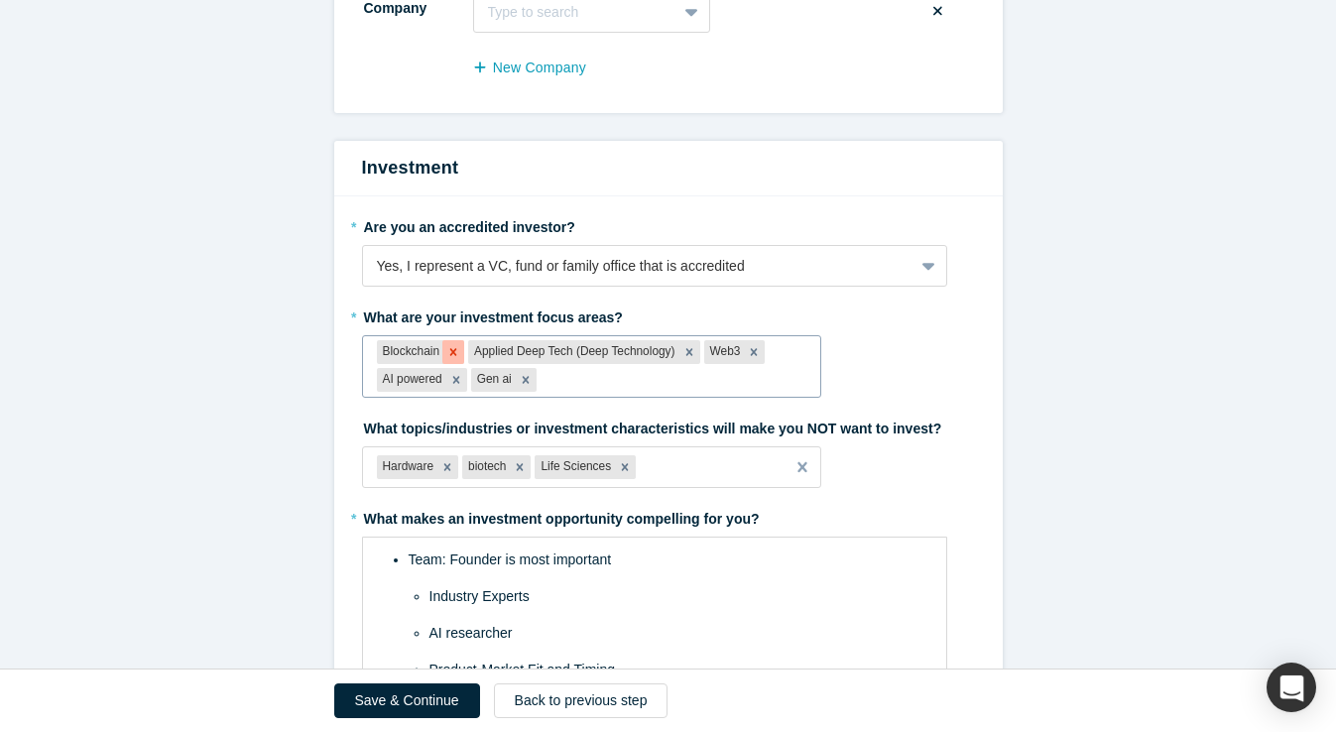
click at [455, 346] on icon "Remove Blockchain" at bounding box center [453, 352] width 14 height 14
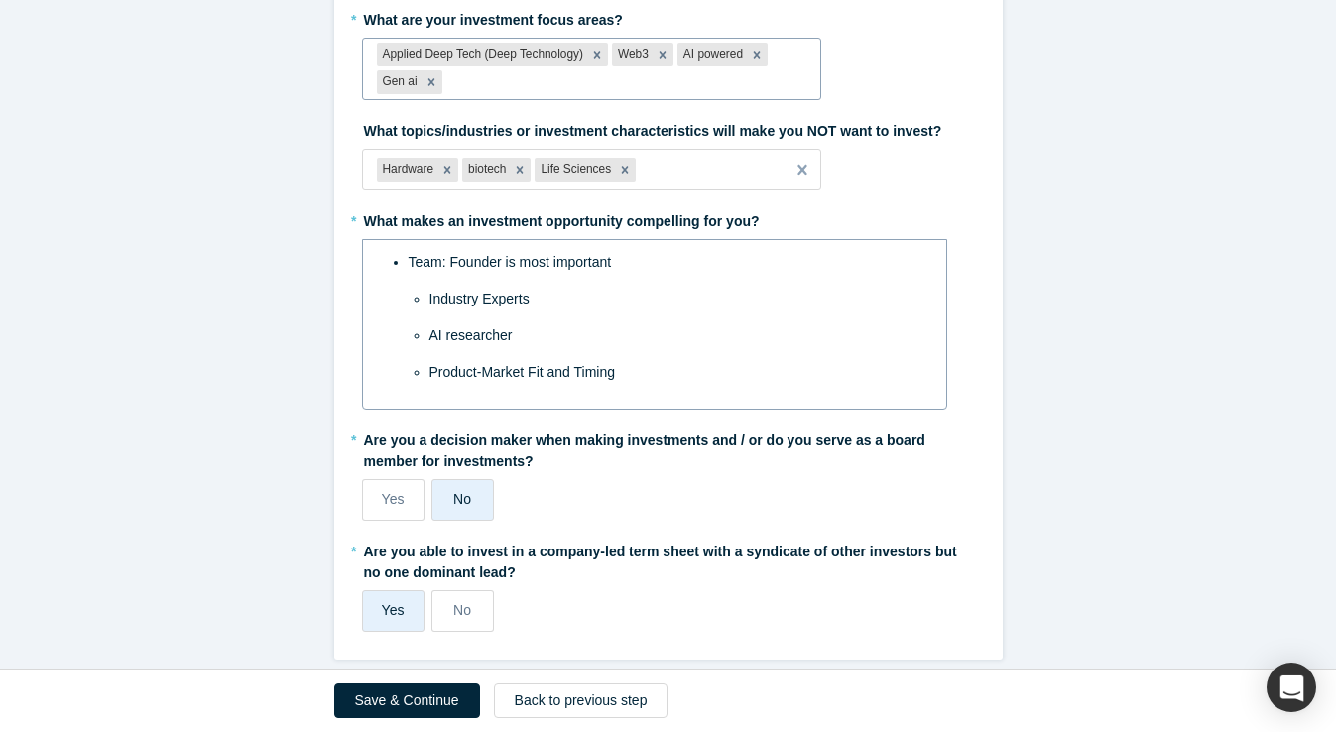
scroll to position [575, 0]
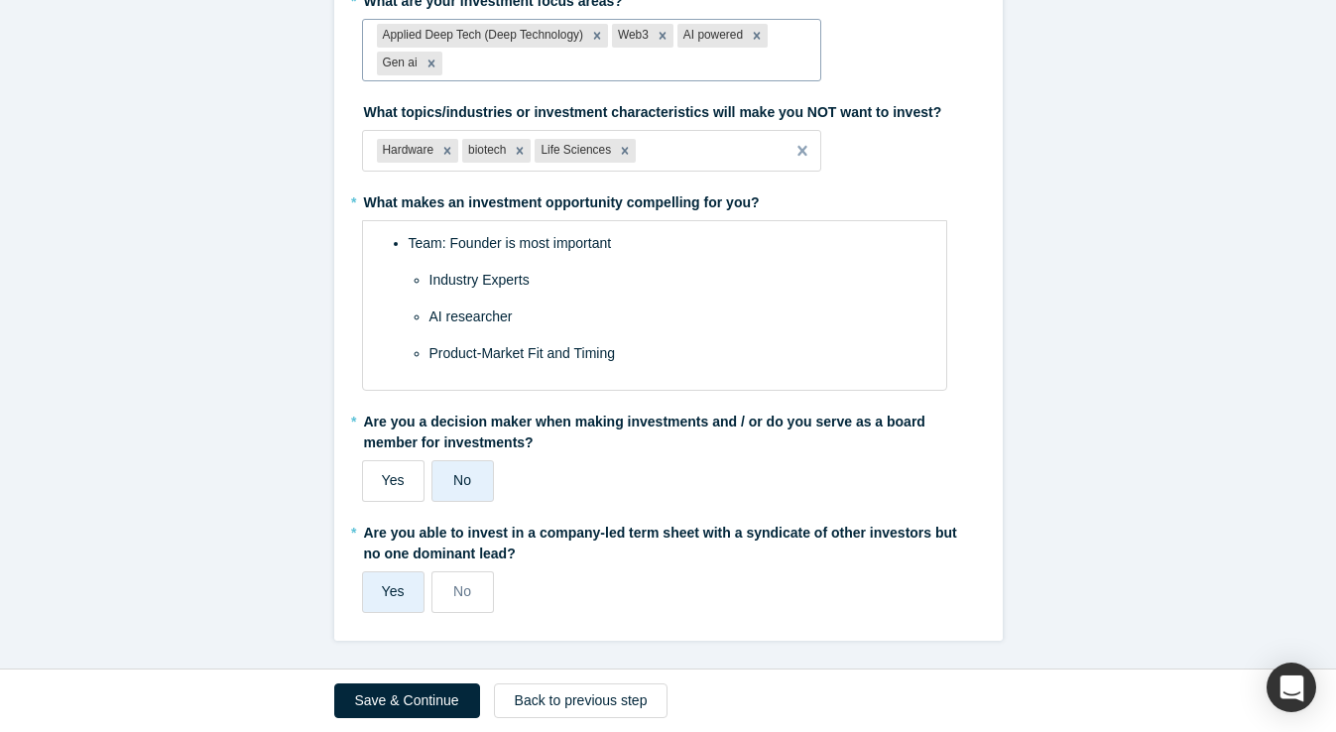
click at [408, 477] on label "Yes" at bounding box center [393, 481] width 63 height 42
click at [0, 0] on input "Yes" at bounding box center [0, 0] width 0 height 0
click at [392, 703] on button "Save & Continue" at bounding box center [407, 701] width 146 height 35
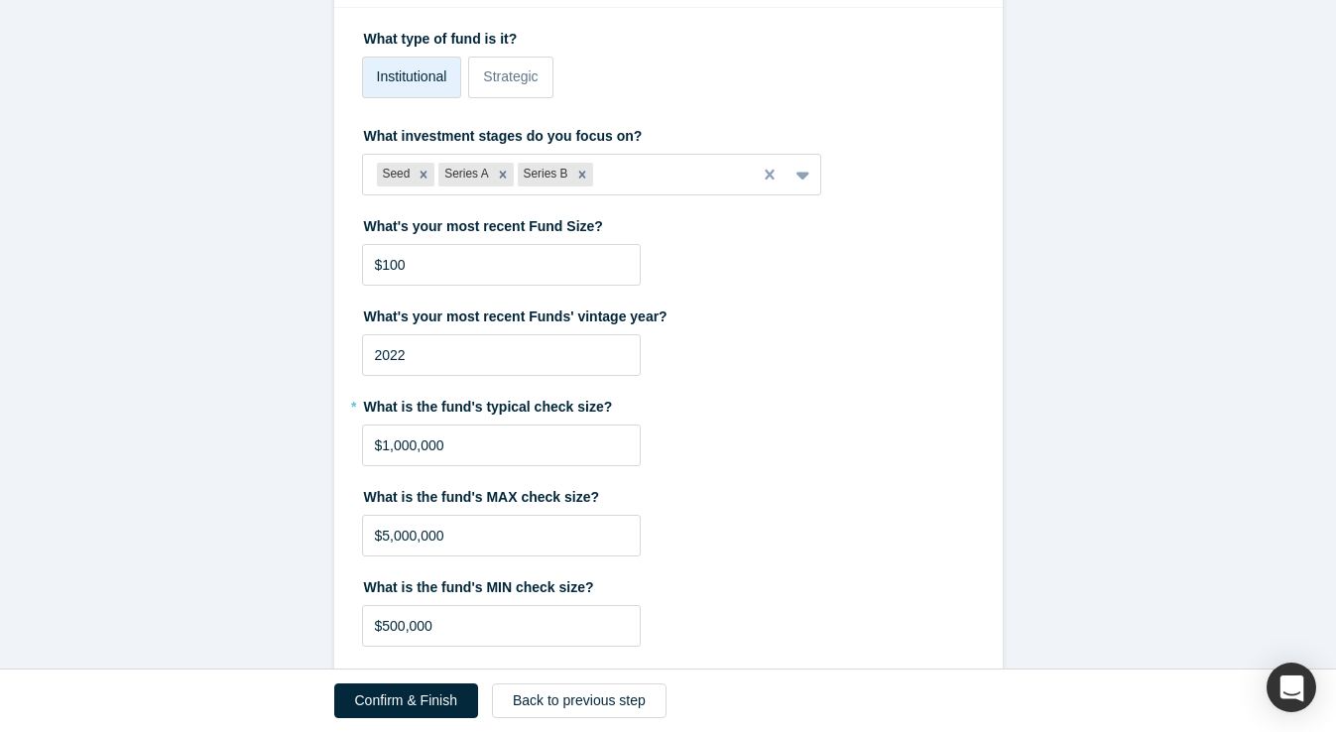
scroll to position [188, 0]
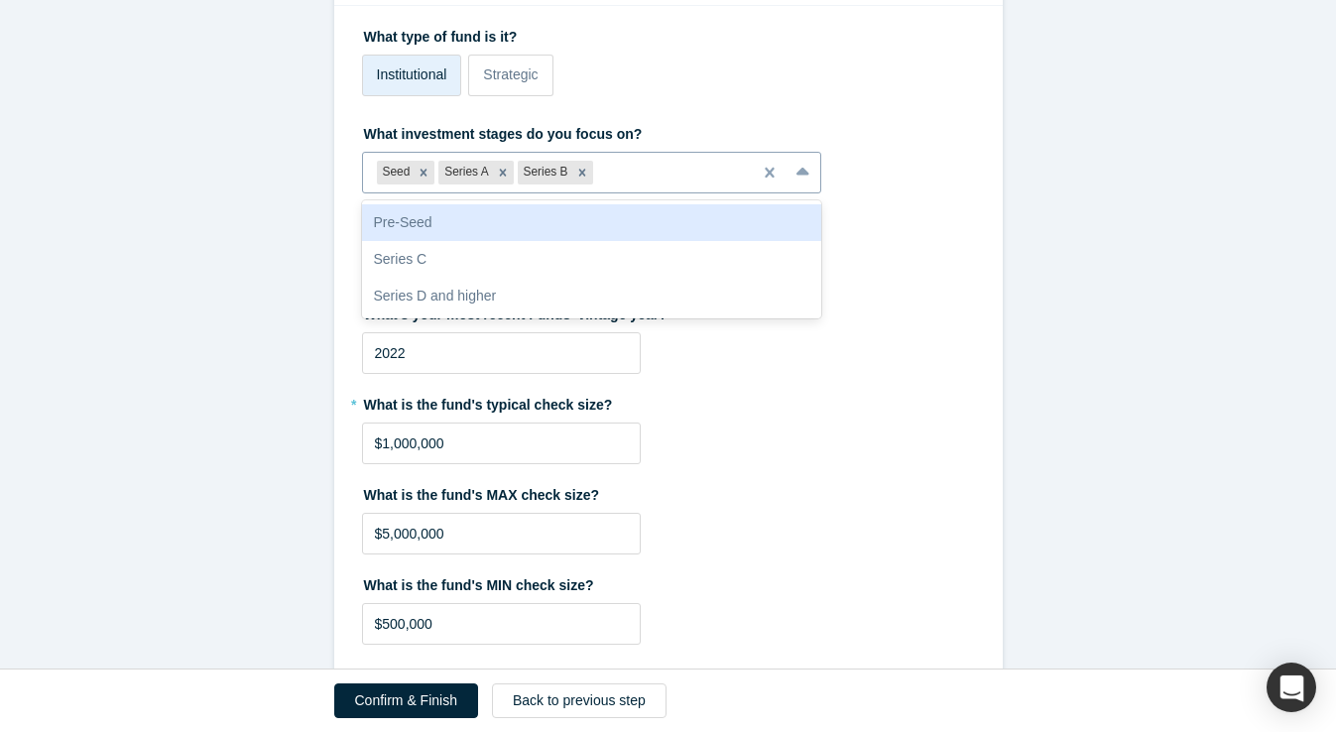
click at [667, 174] on div at bounding box center [667, 173] width 141 height 25
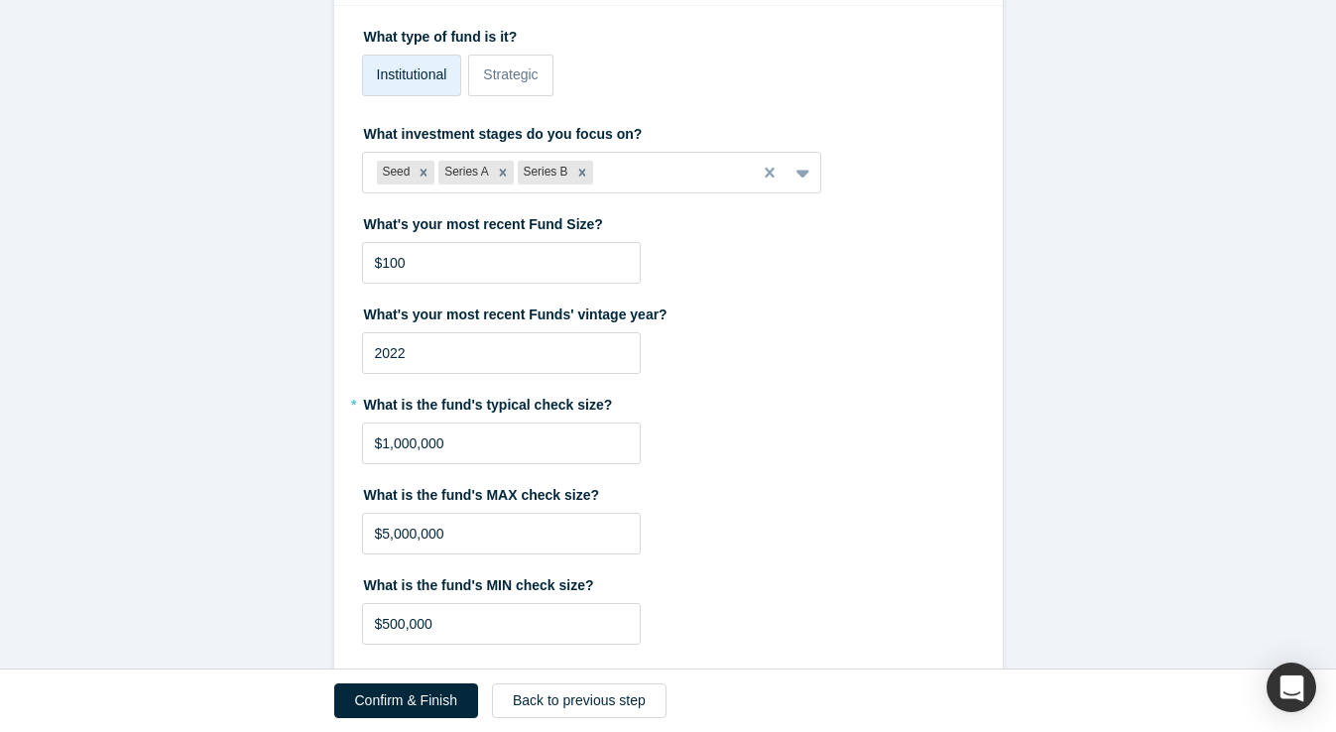
click at [1055, 323] on form "Investment What type of fund is it? Institutional Strategic What investment sta…" at bounding box center [668, 637] width 1336 height 1375
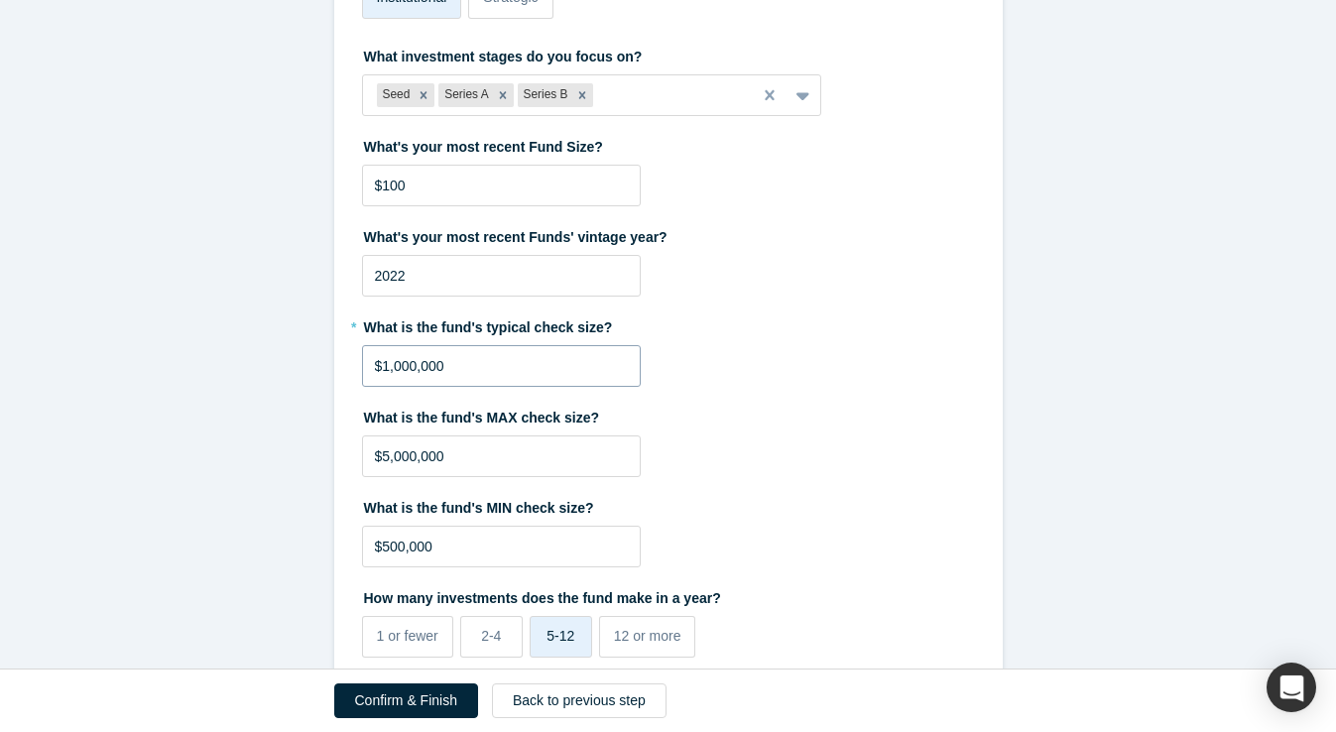
scroll to position [295, 0]
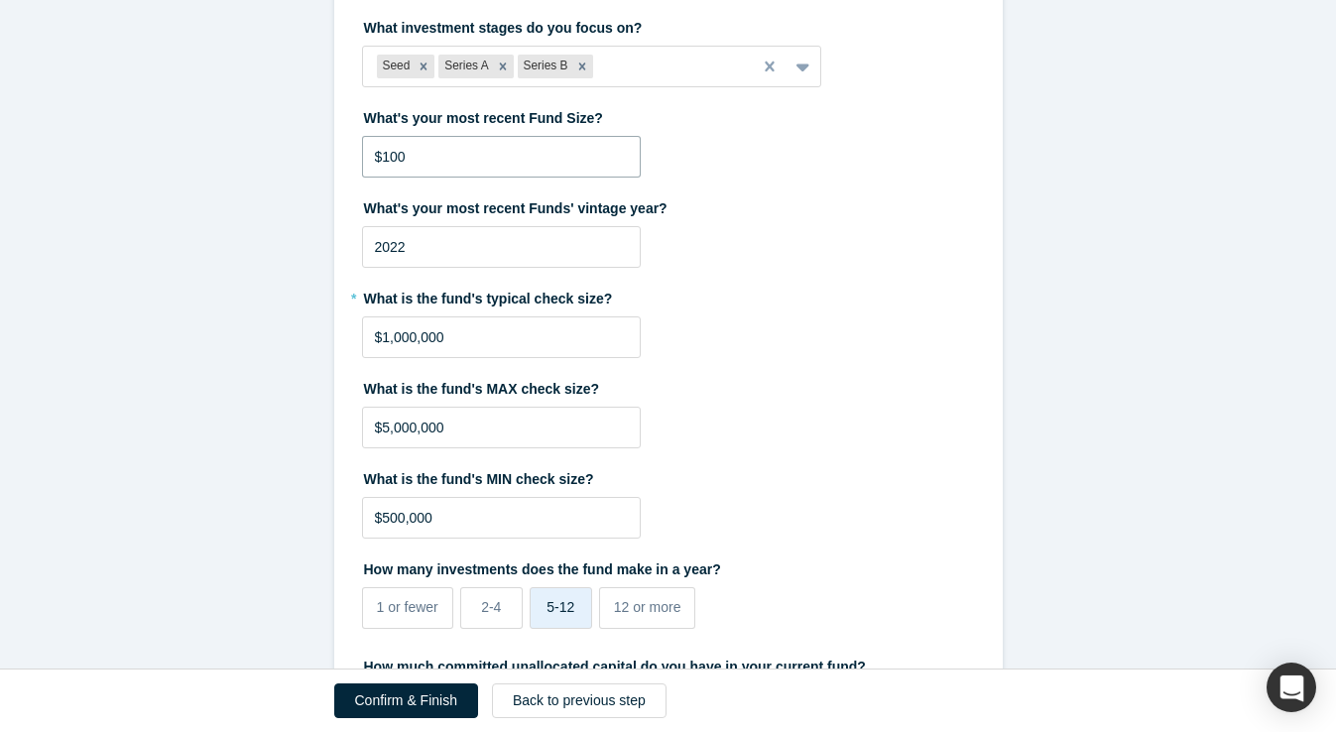
click at [452, 160] on input "$100" at bounding box center [501, 157] width 279 height 42
type input "$100,000,000"
click at [769, 268] on fieldset "What type of fund is it? Institutional Strategic What investment stages do you …" at bounding box center [668, 560] width 613 height 1292
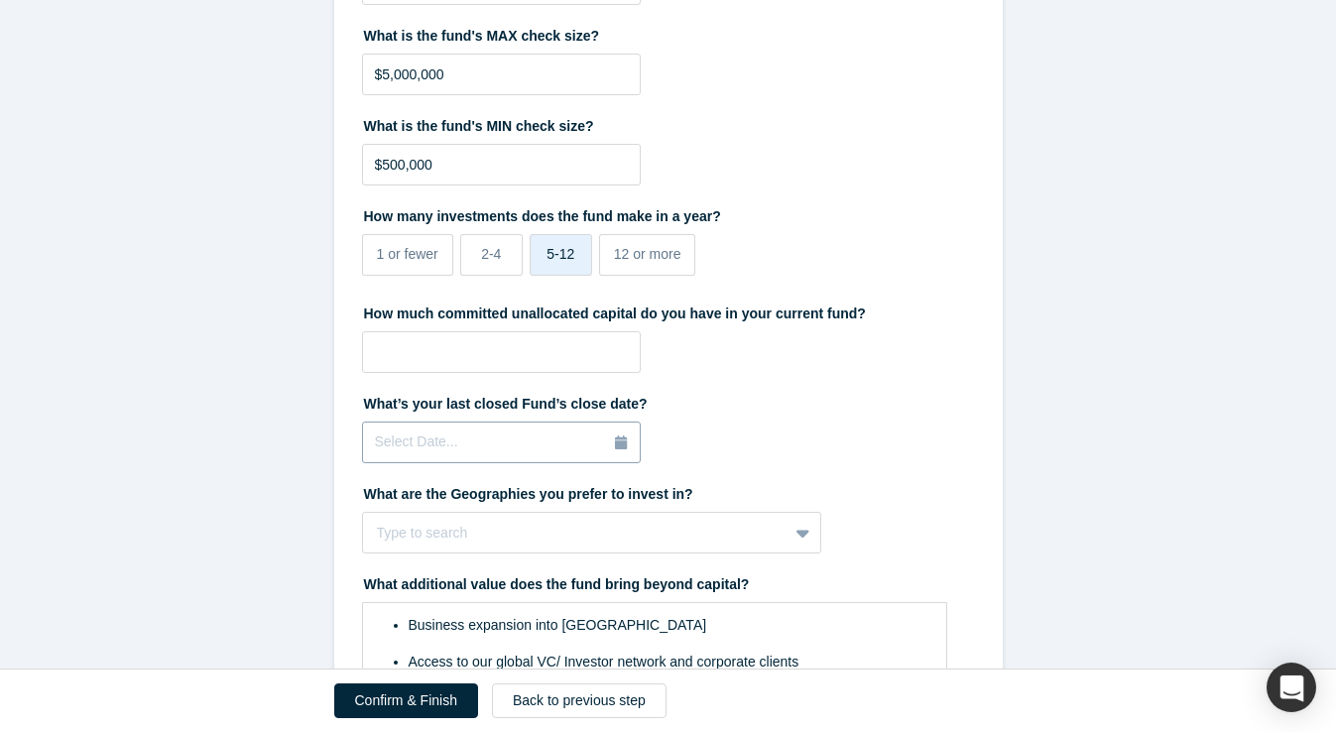
scroll to position [656, 0]
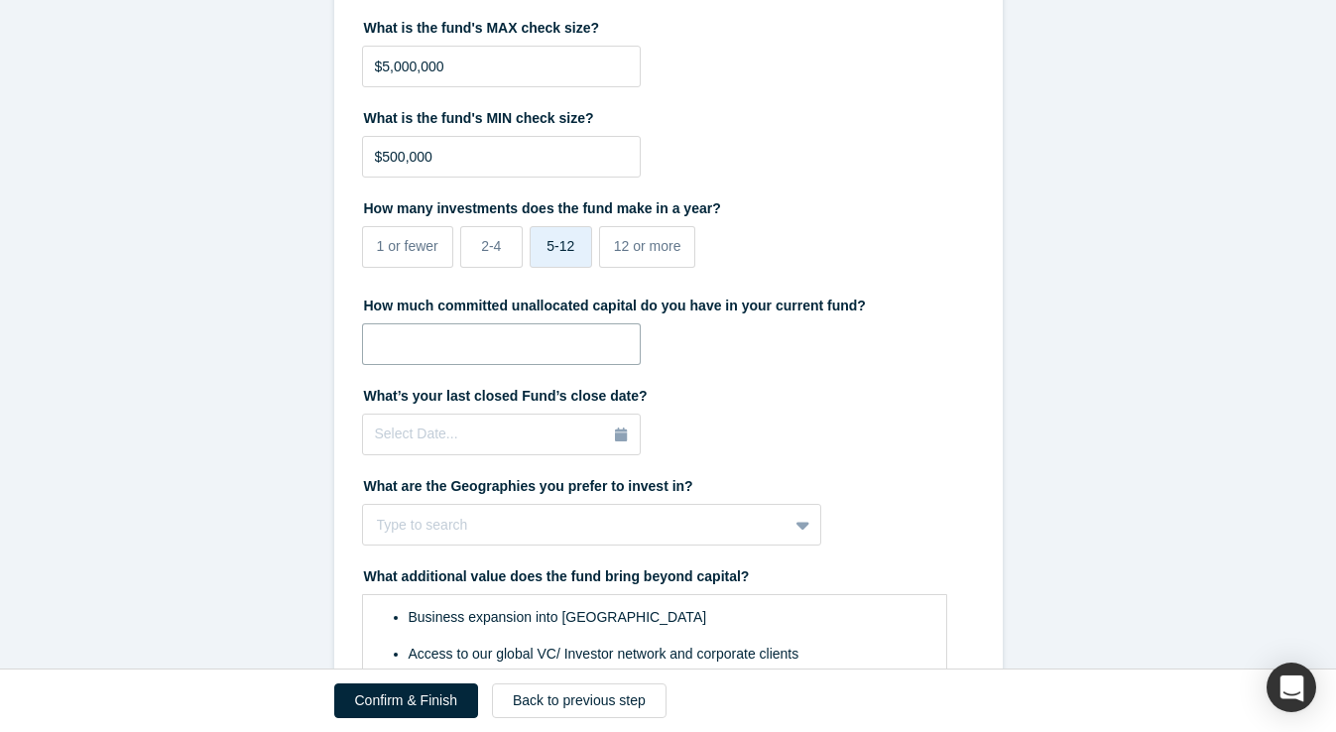
click at [531, 342] on input "tel" at bounding box center [501, 344] width 279 height 42
drag, startPoint x: 397, startPoint y: 346, endPoint x: 384, endPoint y: 345, distance: 12.9
click at [384, 345] on input "$10,000,000" at bounding box center [501, 344] width 279 height 42
type input "$5,000,000"
click at [829, 371] on fieldset "What type of fund is it? Institutional Strategic What investment stages do you …" at bounding box center [668, 199] width 613 height 1292
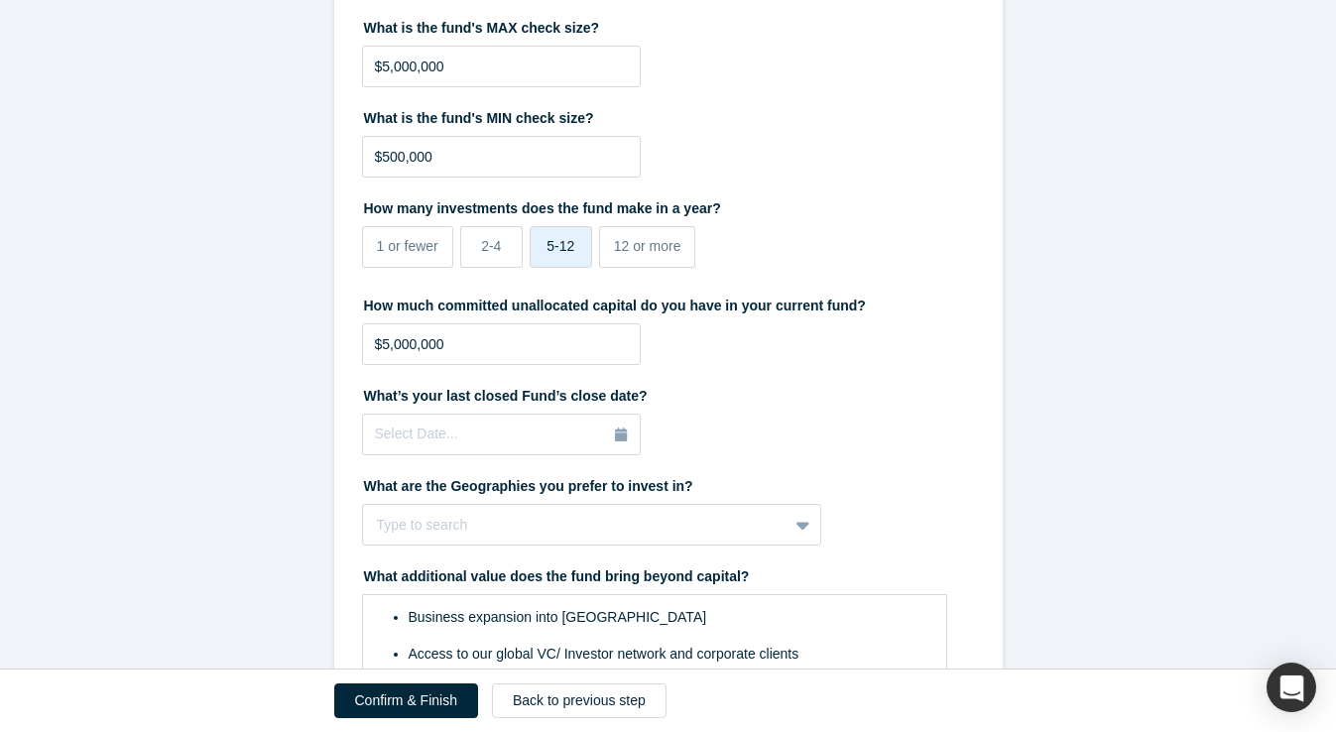
click at [750, 461] on fieldset "What type of fund is it? Institutional Strategic What investment stages do you …" at bounding box center [668, 199] width 613 height 1292
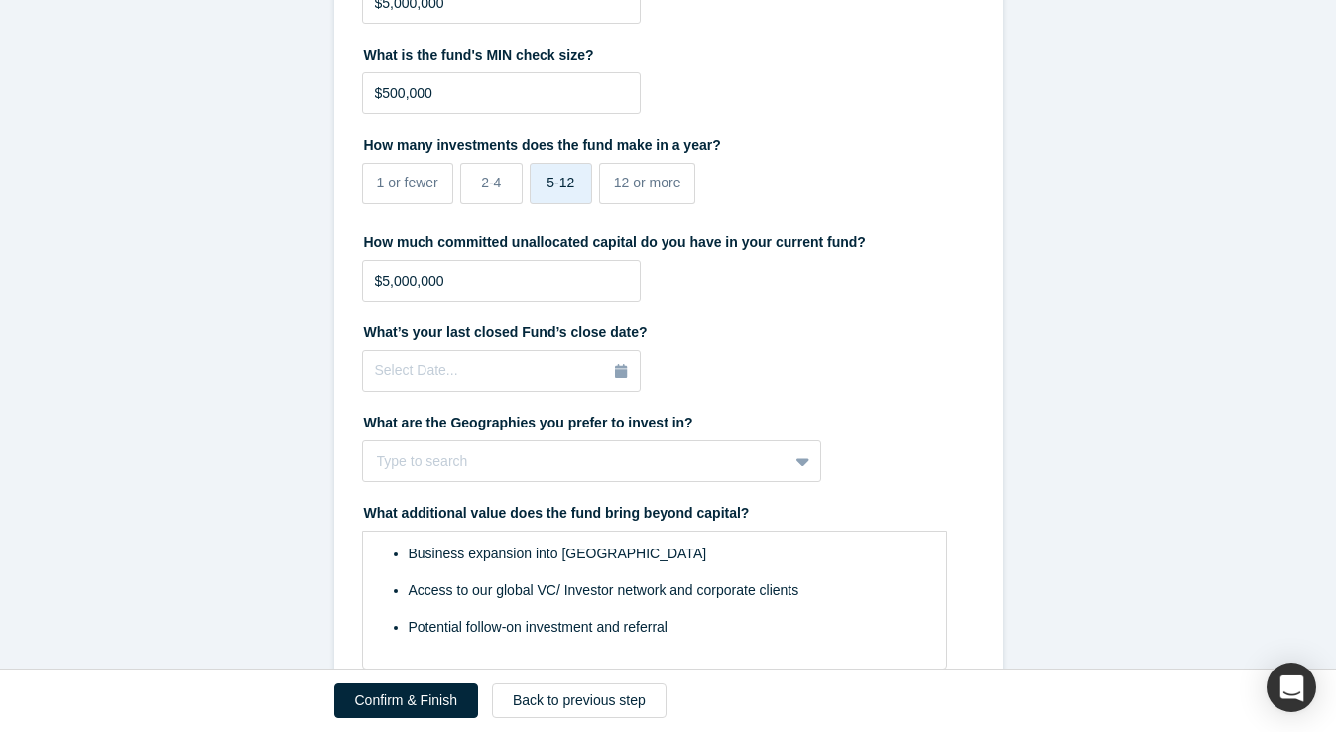
scroll to position [722, 0]
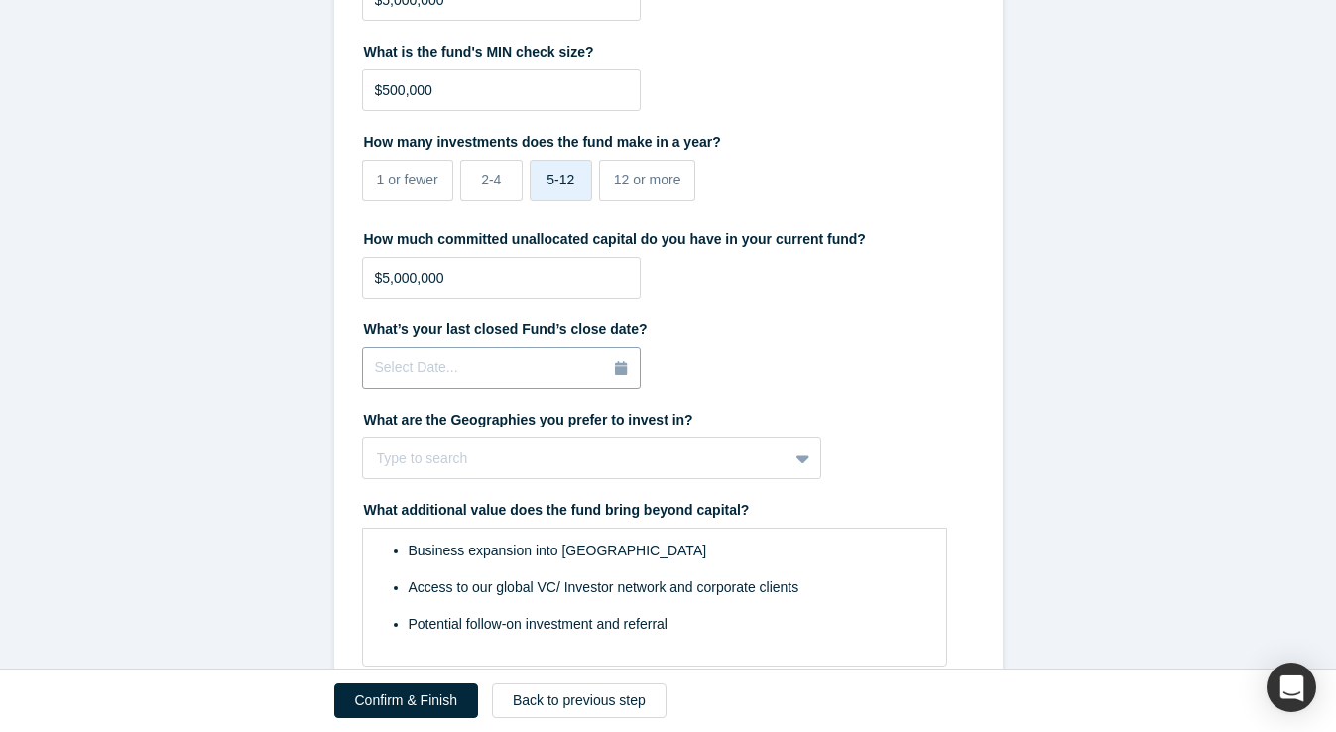
click at [620, 370] on icon "button" at bounding box center [621, 368] width 12 height 14
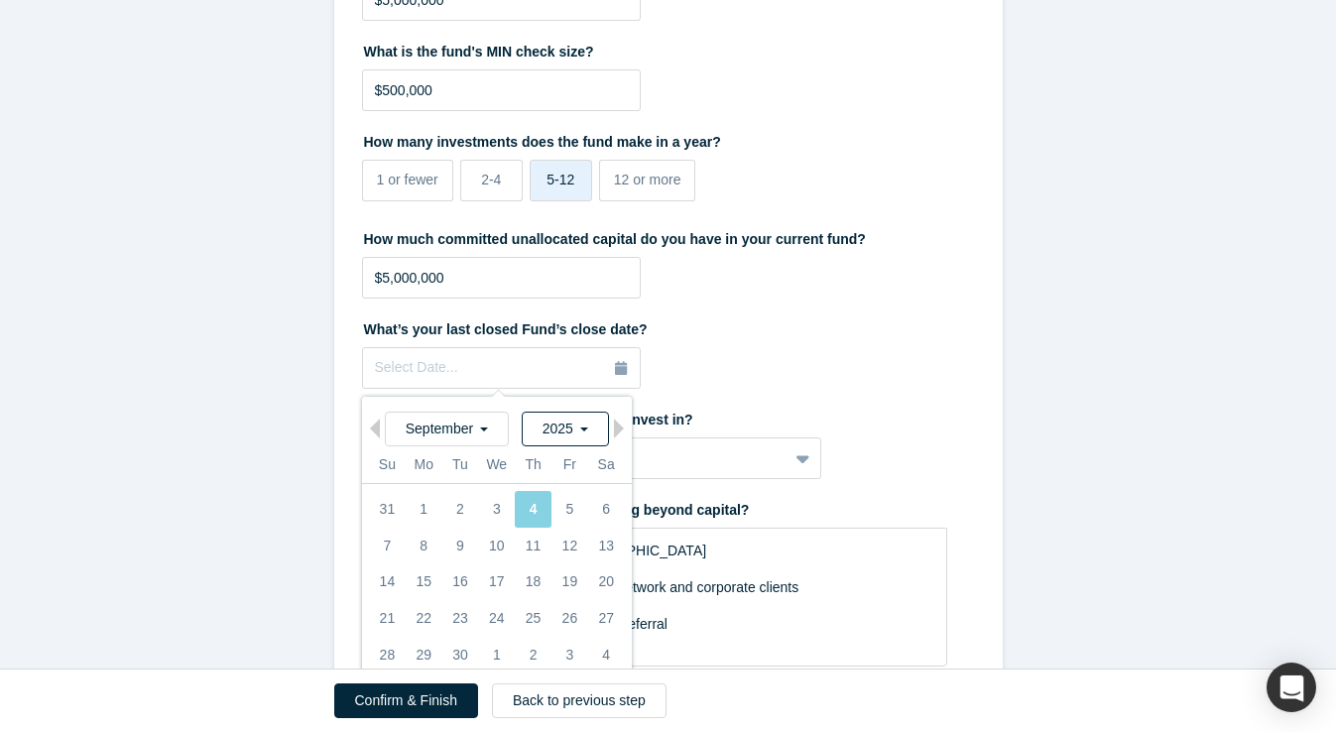
click at [580, 426] on span "2025" at bounding box center [565, 429] width 46 height 16
click at [880, 313] on label "What’s your last closed Fund’s close date?" at bounding box center [668, 327] width 613 height 28
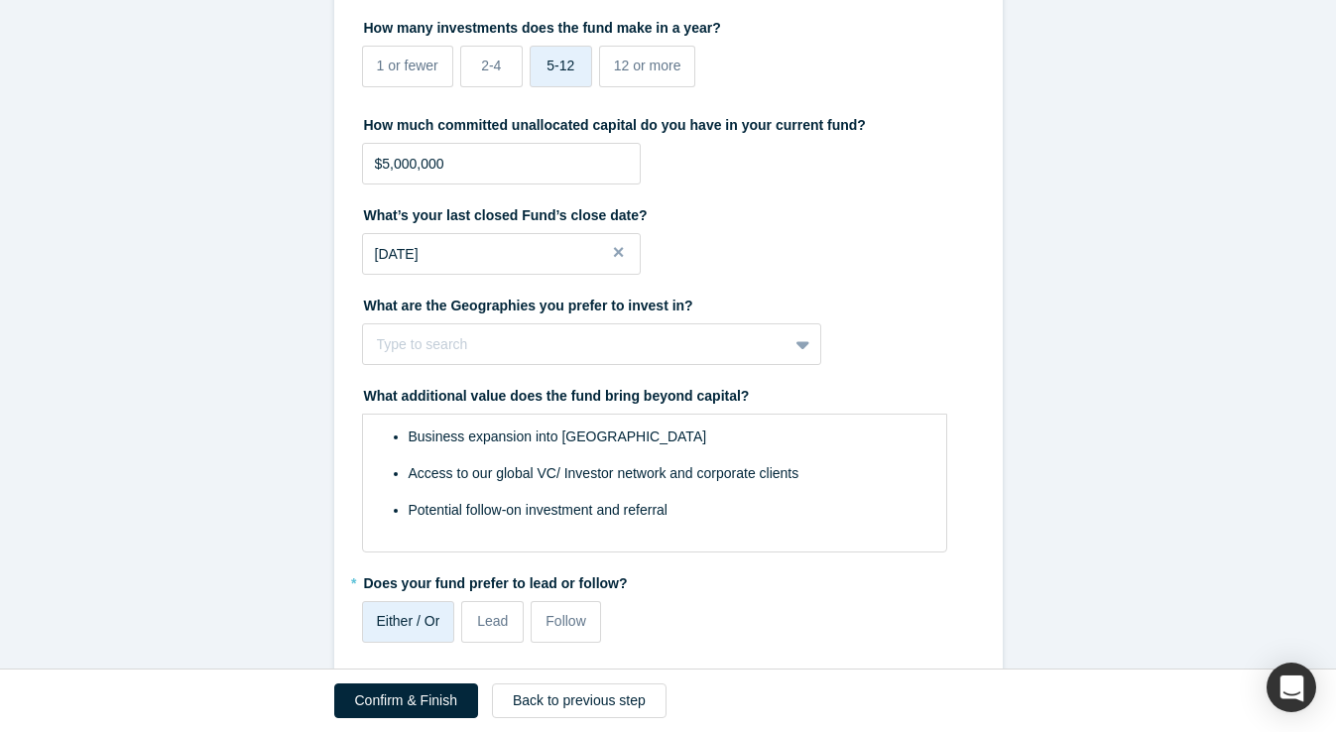
scroll to position [873, 0]
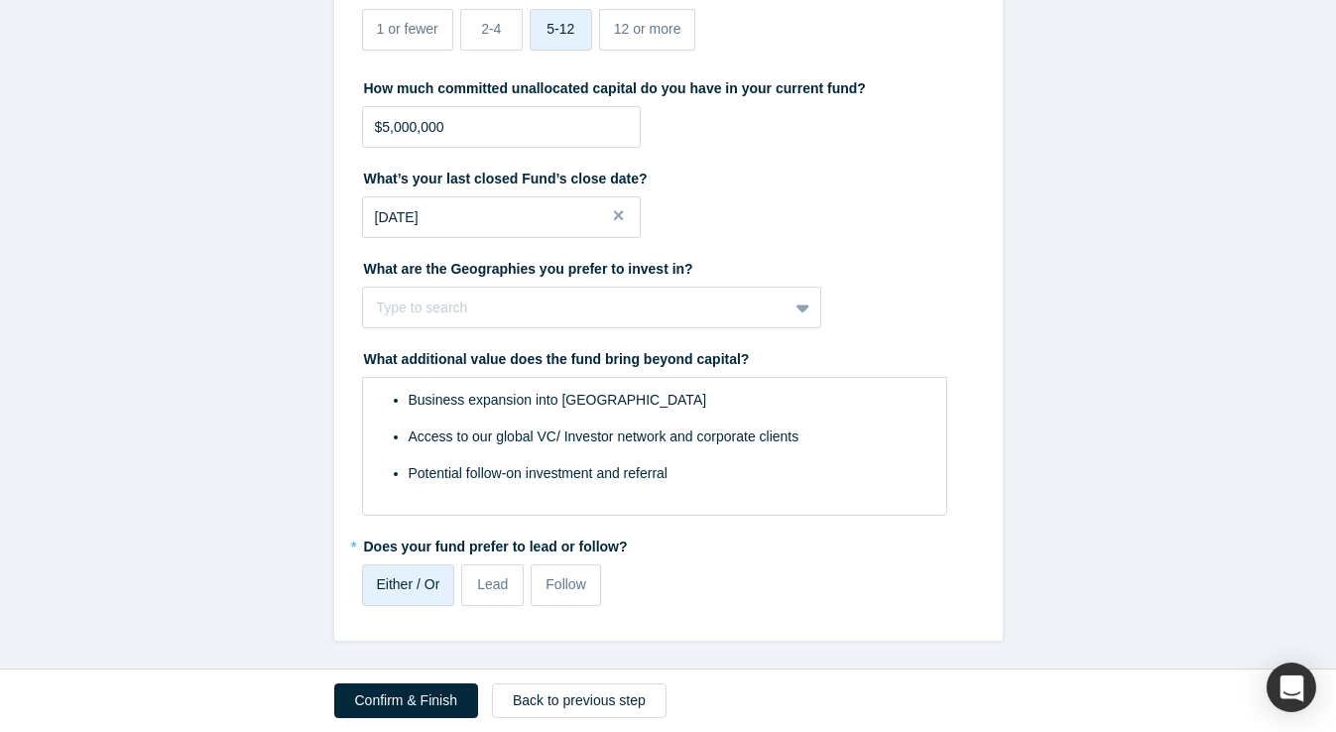
click at [619, 216] on button "Close" at bounding box center [626, 217] width 30 height 42
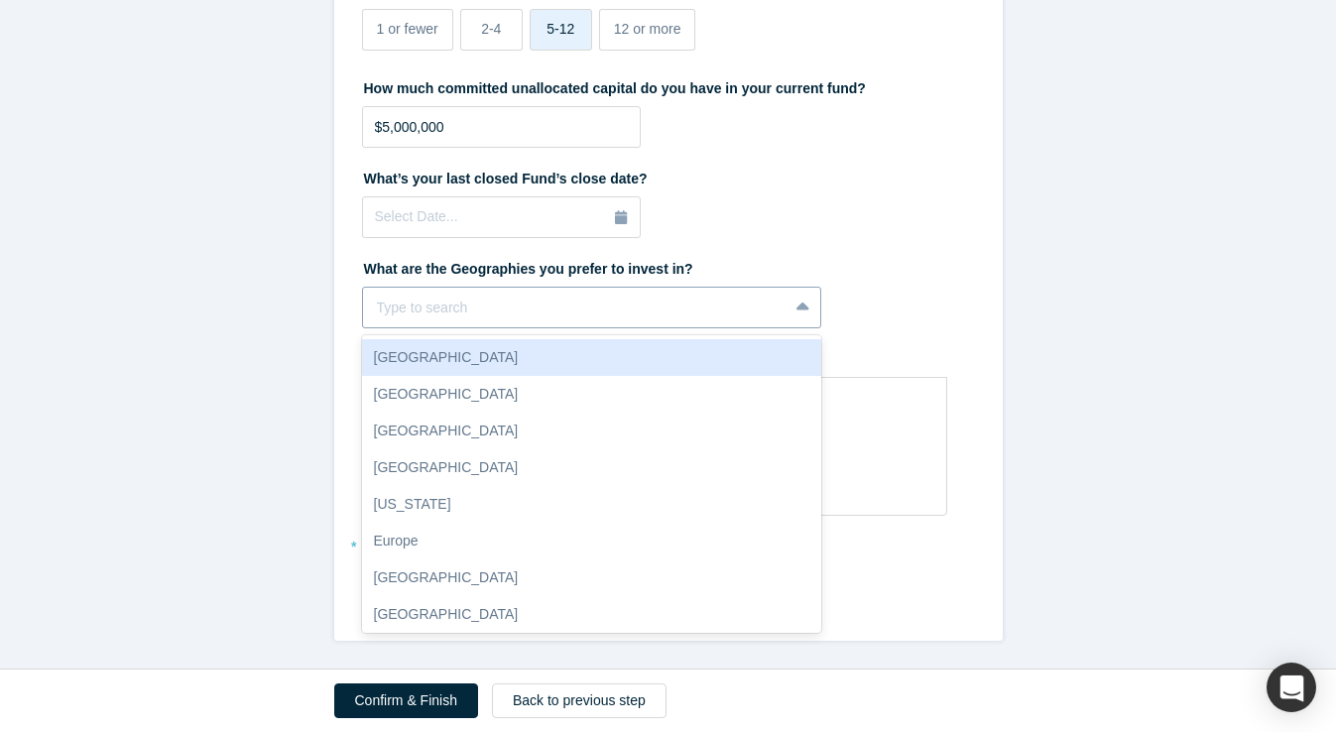
click at [799, 313] on icon at bounding box center [803, 308] width 13 height 20
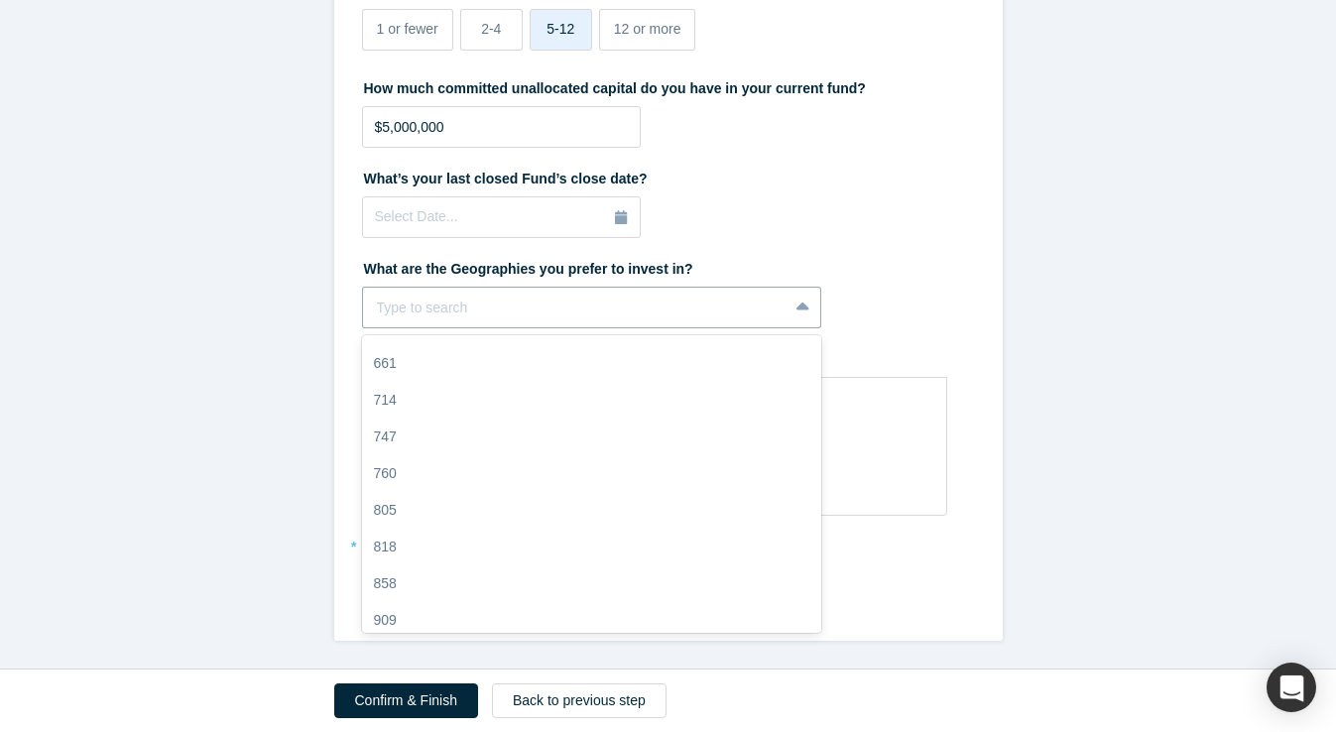
scroll to position [2647, 0]
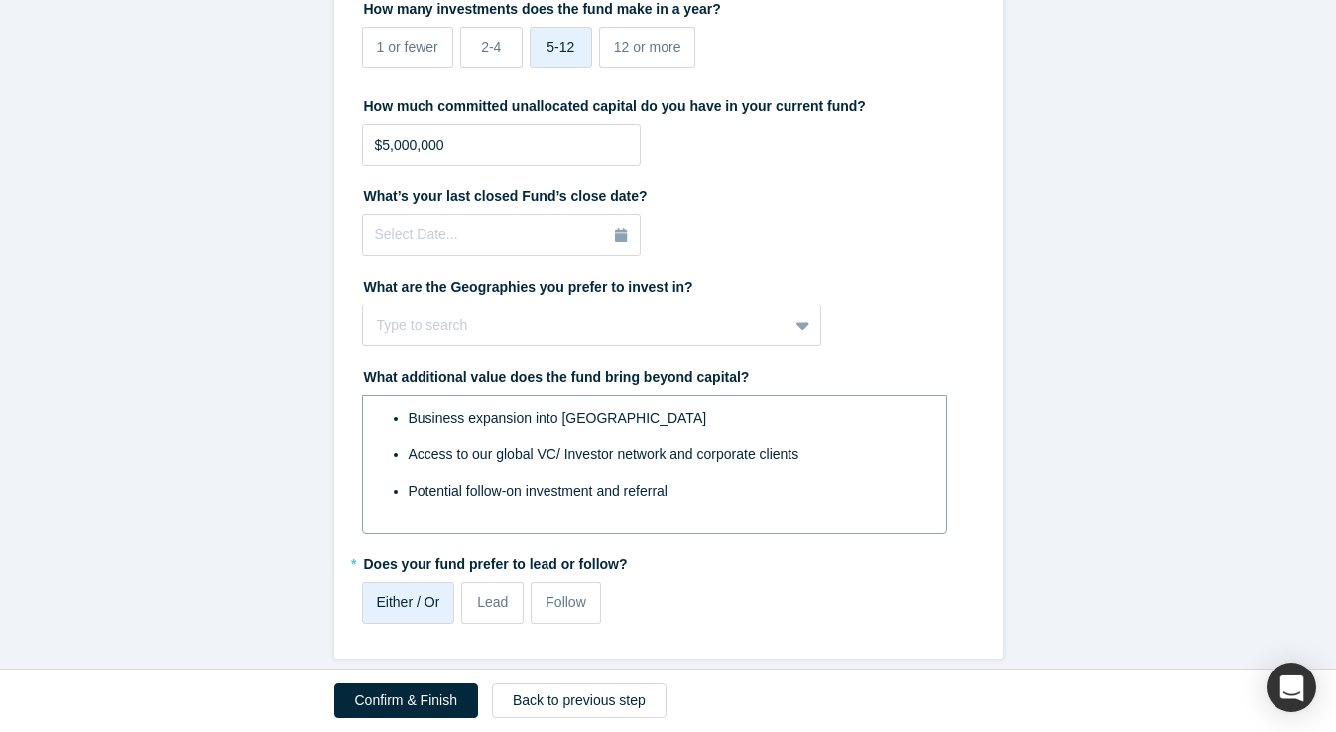
scroll to position [873, 0]
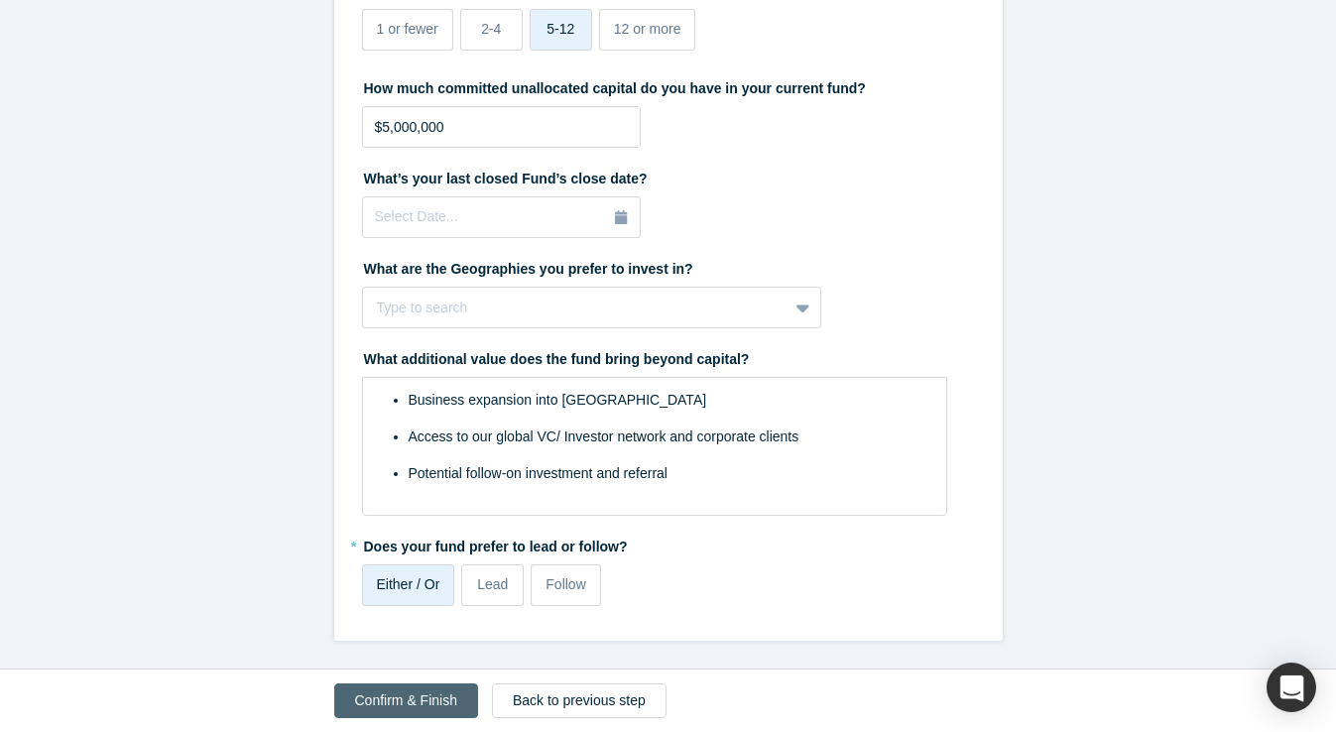
click at [392, 690] on button "Confirm & Finish" at bounding box center [406, 701] width 144 height 35
